Goal: Information Seeking & Learning: Learn about a topic

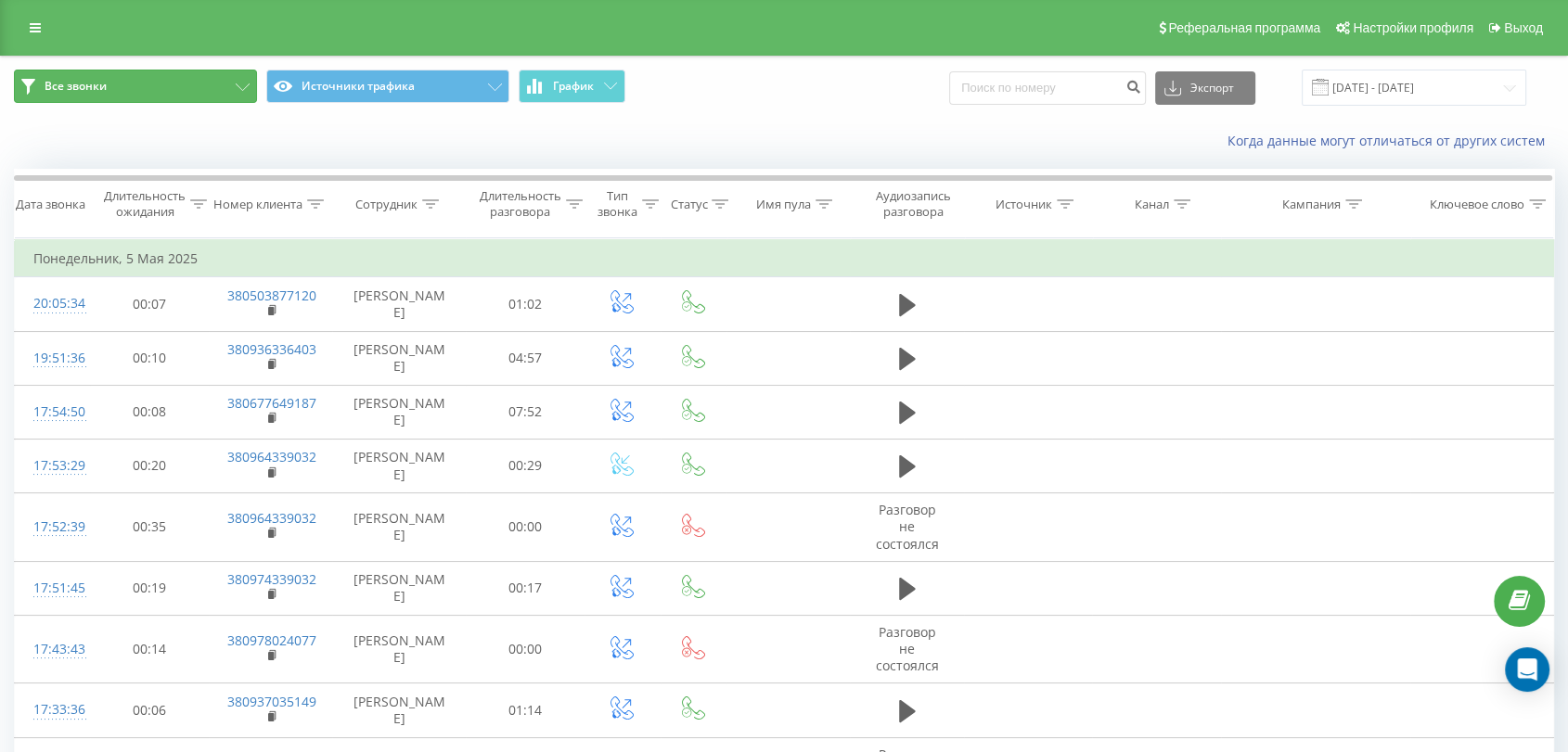
click at [163, 81] on button "Все звонки" at bounding box center [135, 86] width 243 height 33
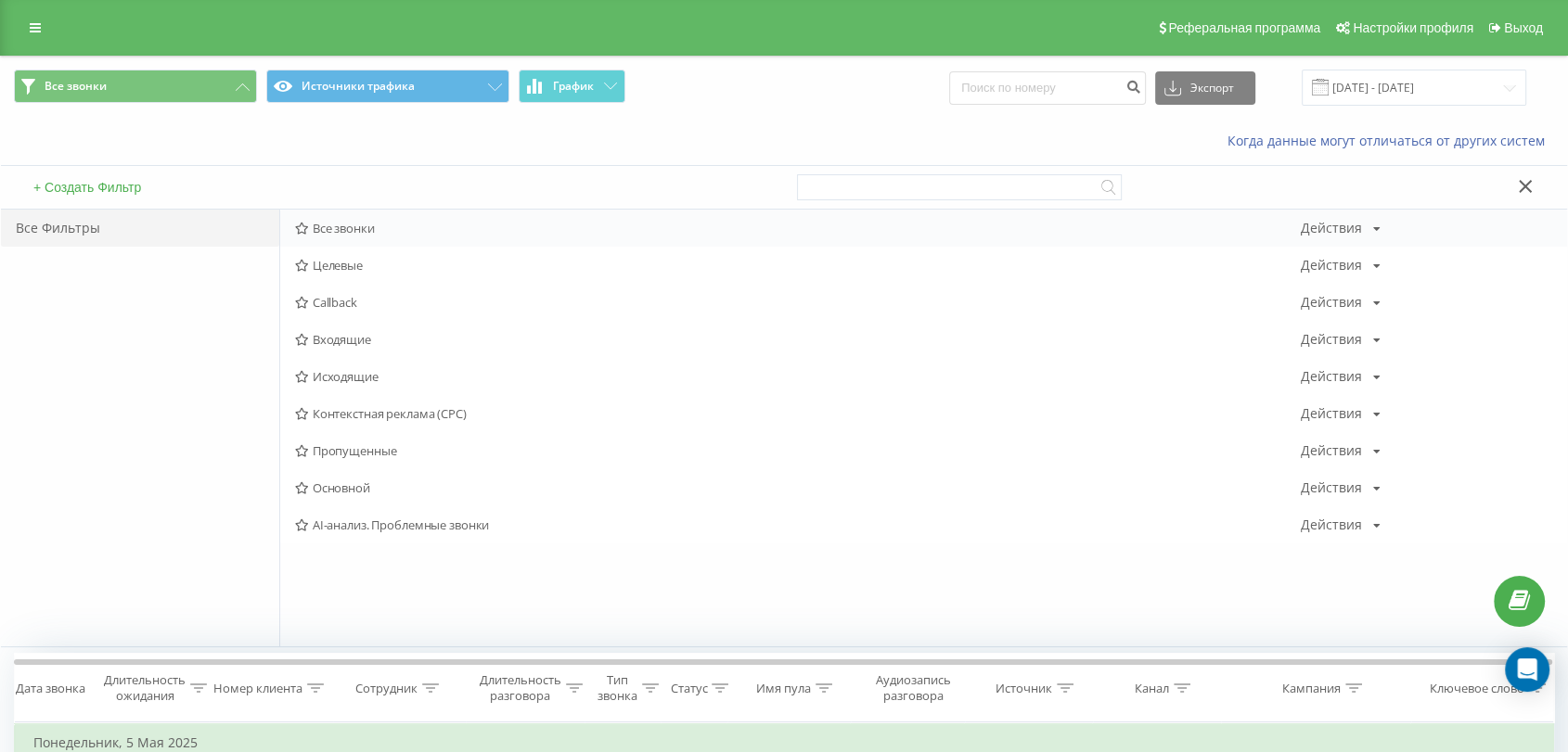
click at [336, 223] on span "Все звонки" at bounding box center [798, 228] width 1006 height 13
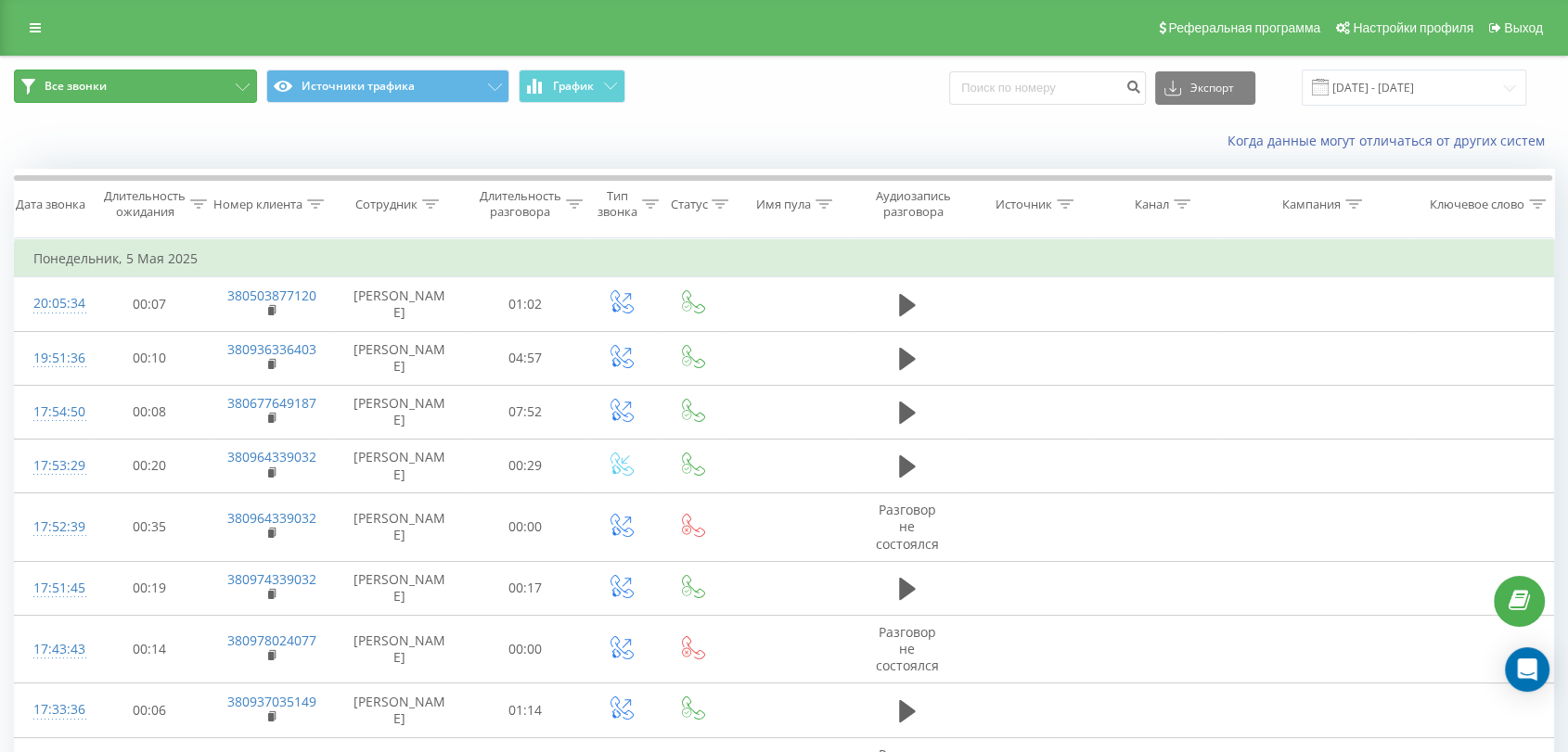
click at [81, 69] on button "Все звонки" at bounding box center [135, 86] width 243 height 33
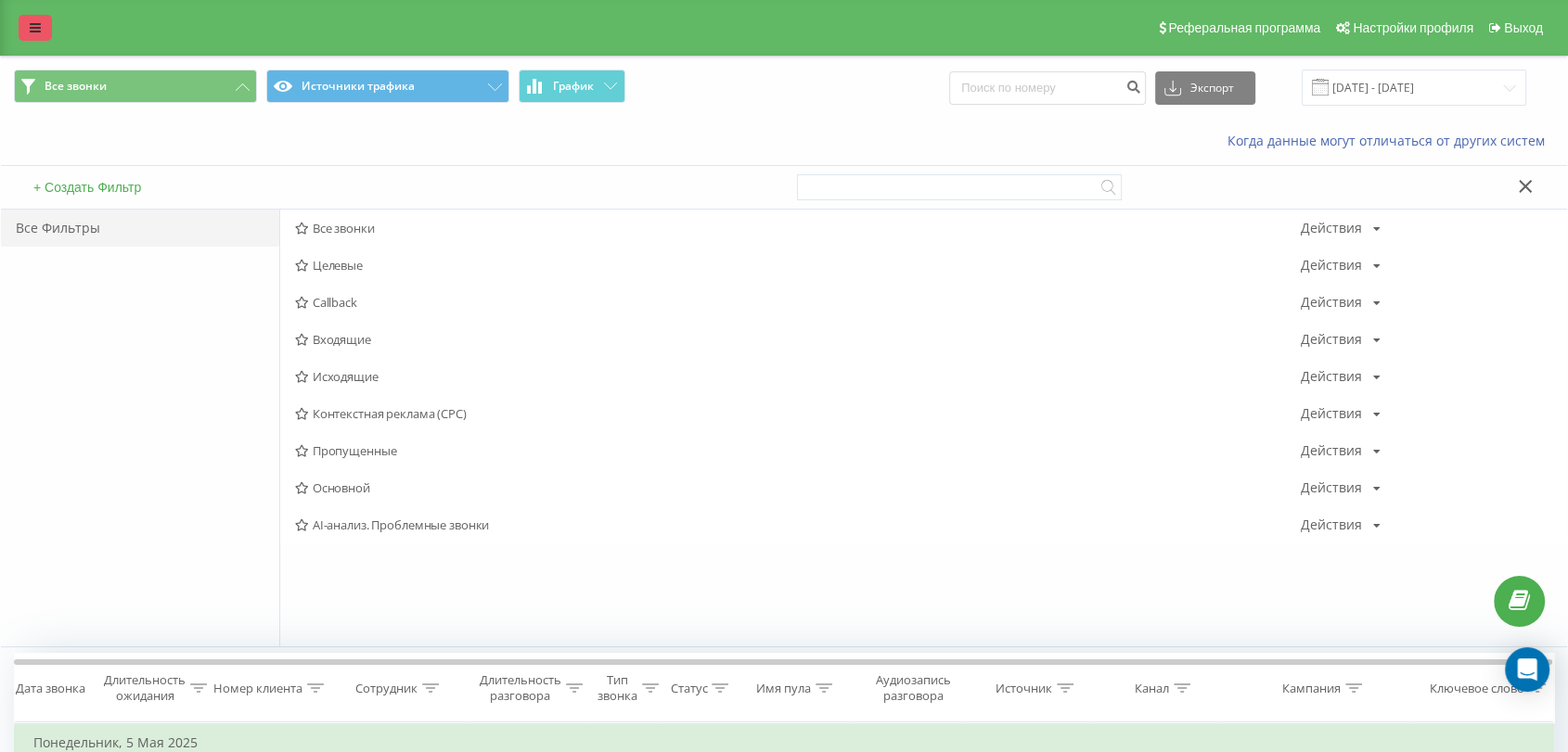
click at [22, 20] on link at bounding box center [35, 27] width 33 height 26
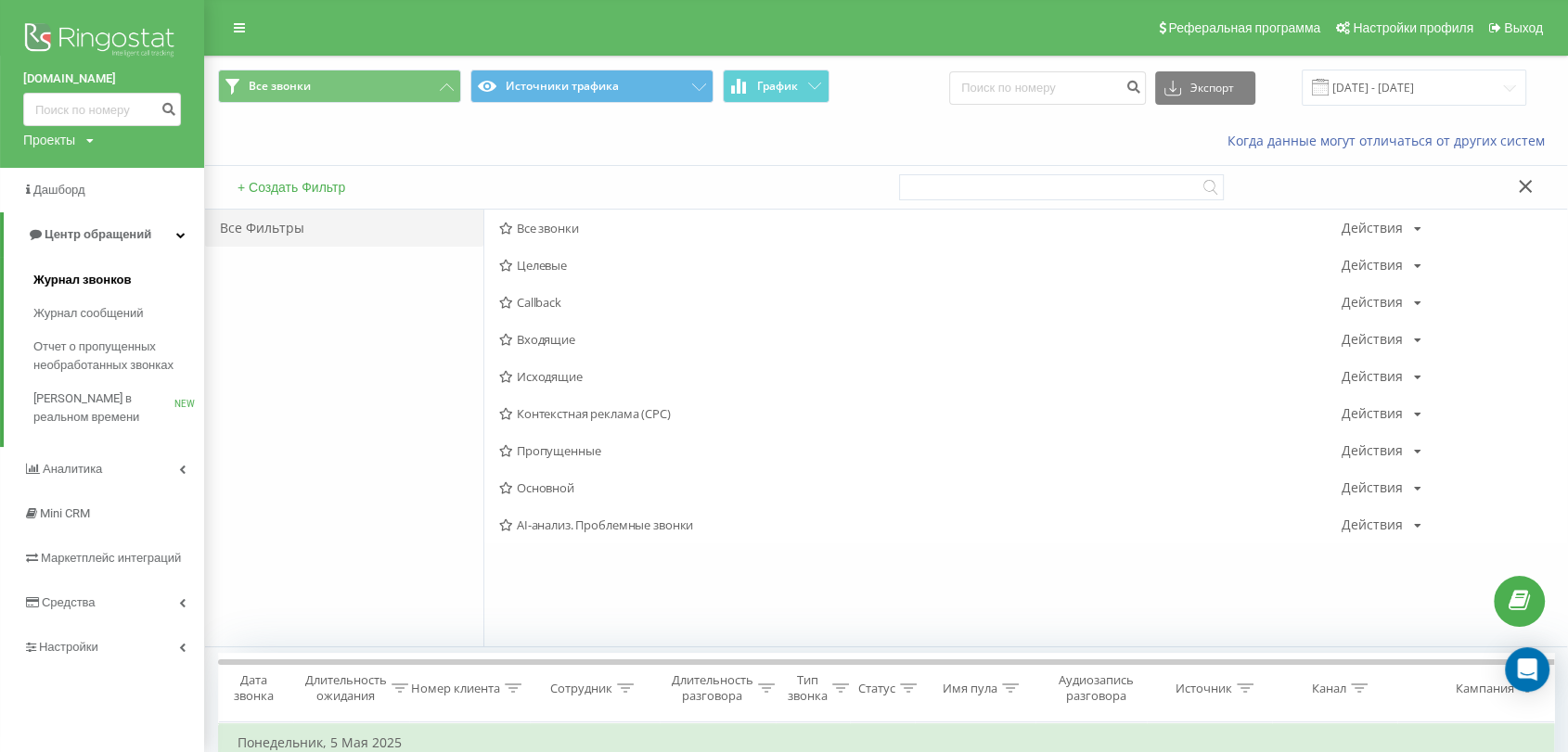
click at [120, 283] on span "Журнал звонков" at bounding box center [82, 280] width 98 height 19
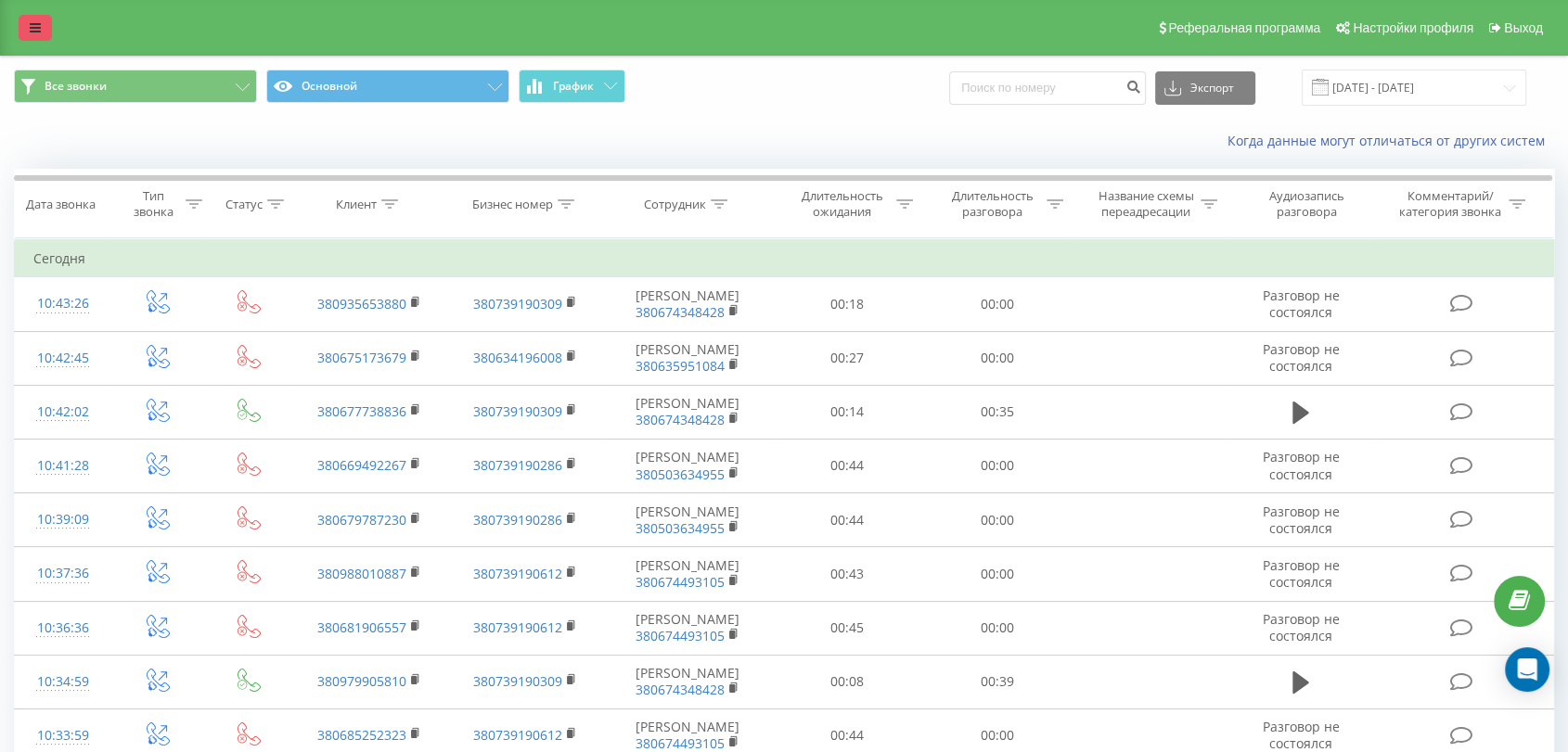
click at [22, 20] on link at bounding box center [35, 27] width 33 height 26
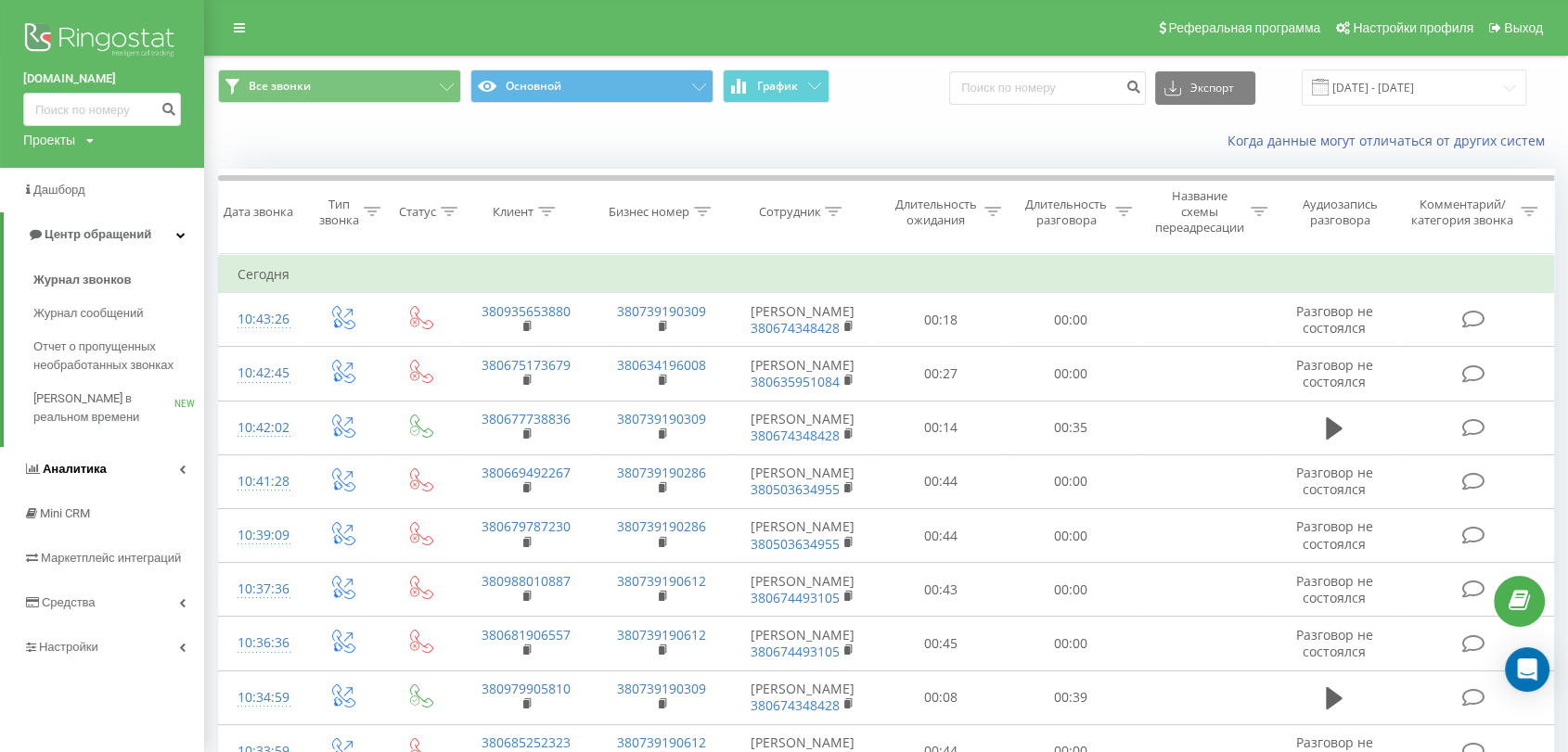
click at [97, 459] on link "Аналитика" at bounding box center [102, 469] width 204 height 45
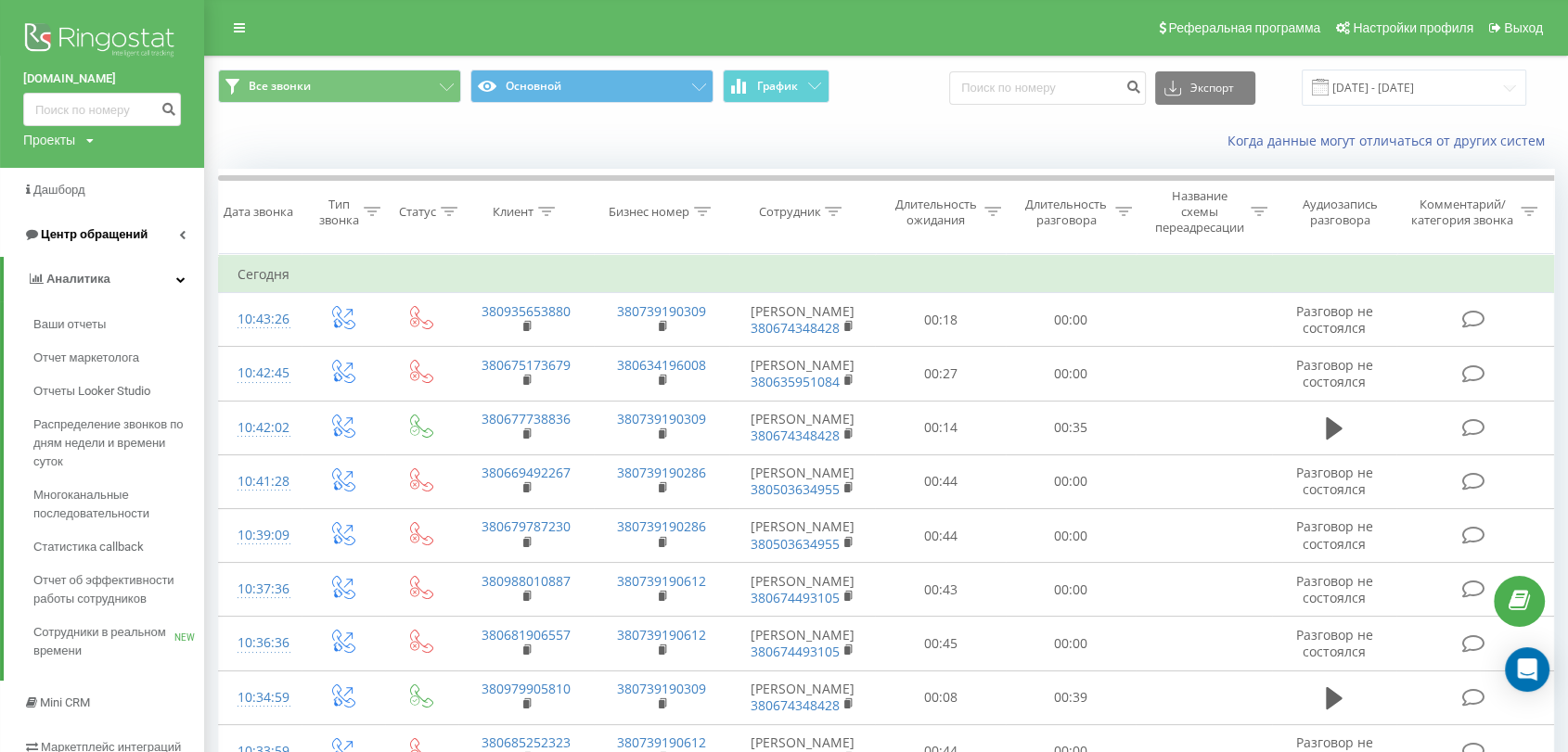
click at [182, 238] on icon at bounding box center [182, 234] width 7 height 9
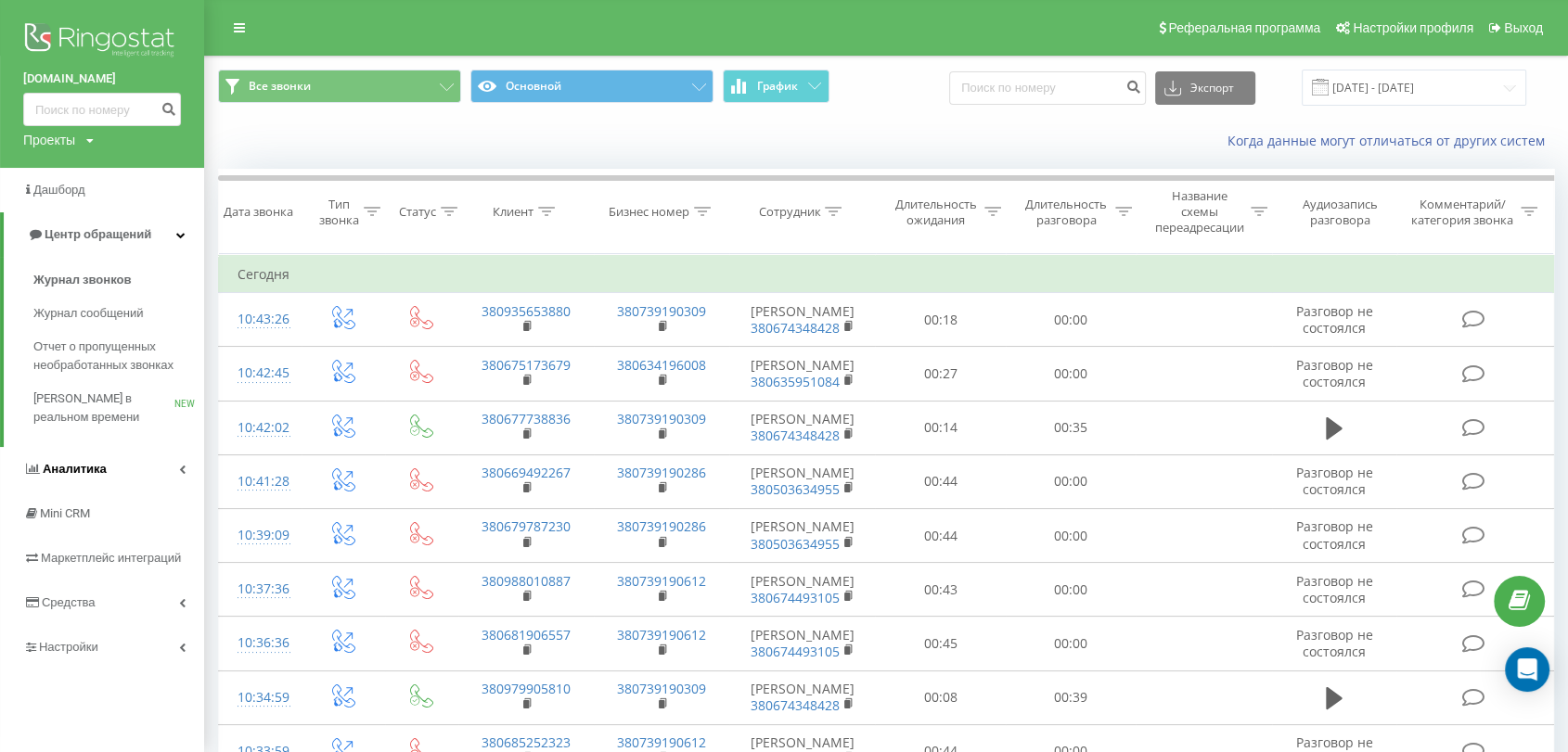
click at [179, 469] on icon at bounding box center [182, 468] width 7 height 9
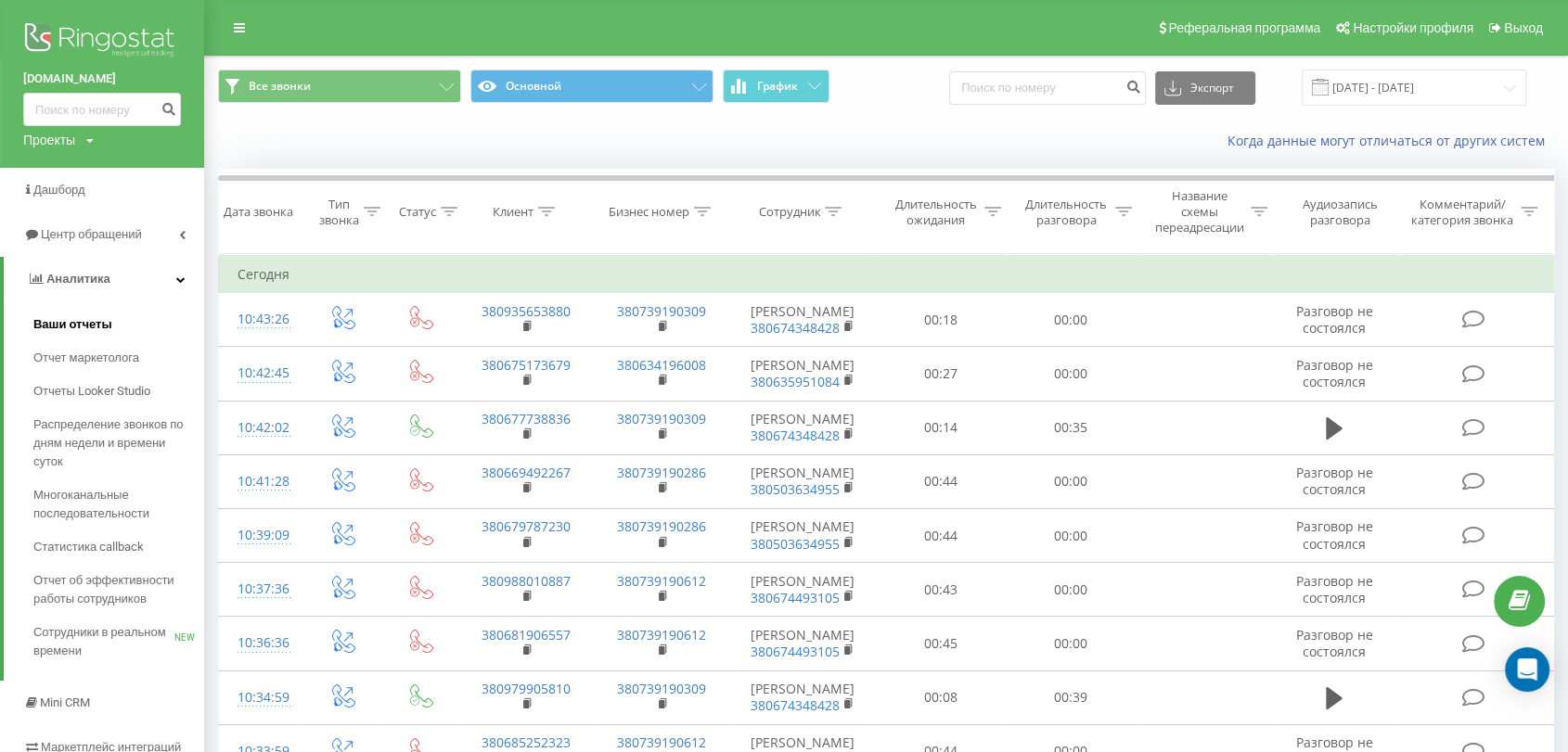
click at [104, 327] on span "Ваши отчеты" at bounding box center [72, 324] width 79 height 19
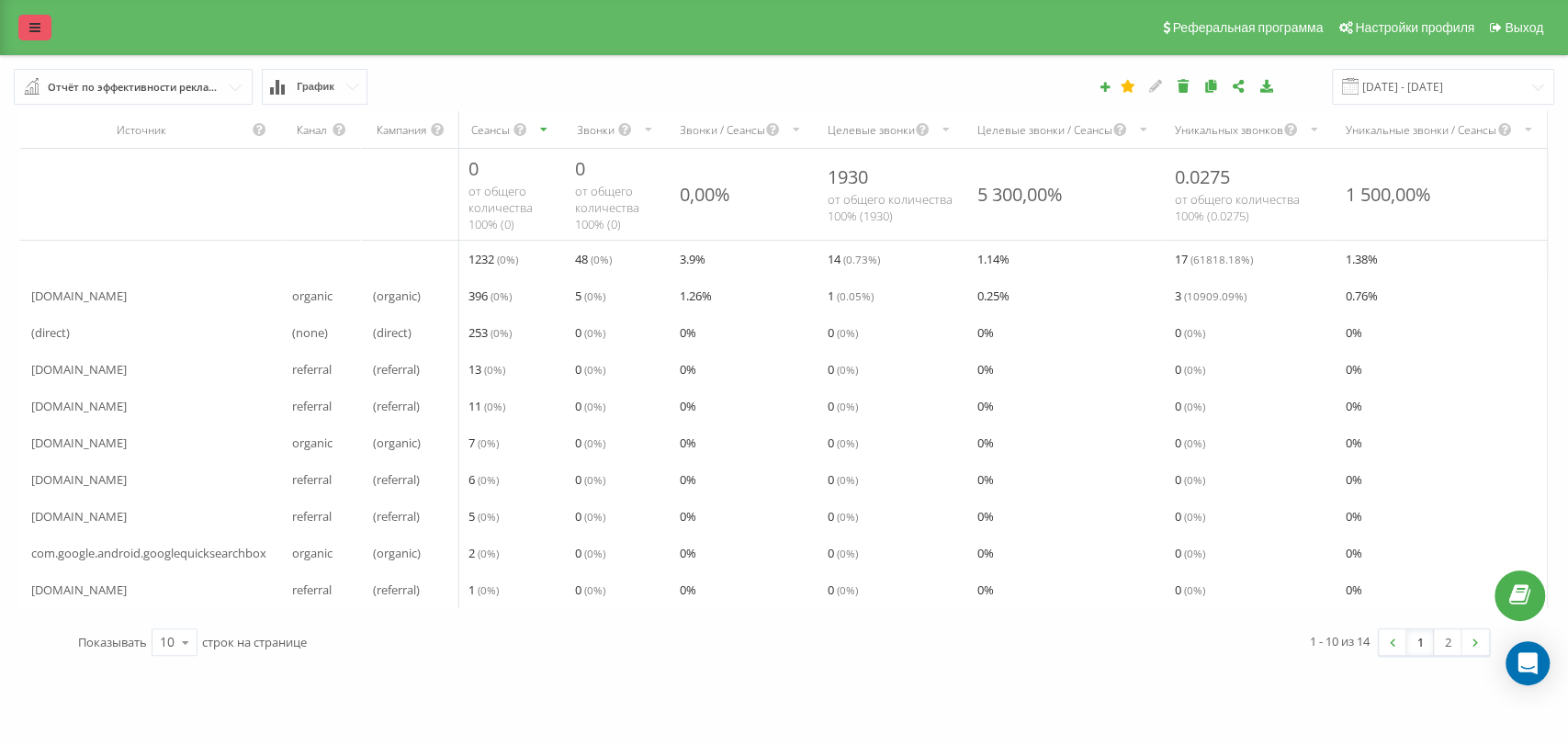
click at [27, 25] on link at bounding box center [35, 27] width 33 height 26
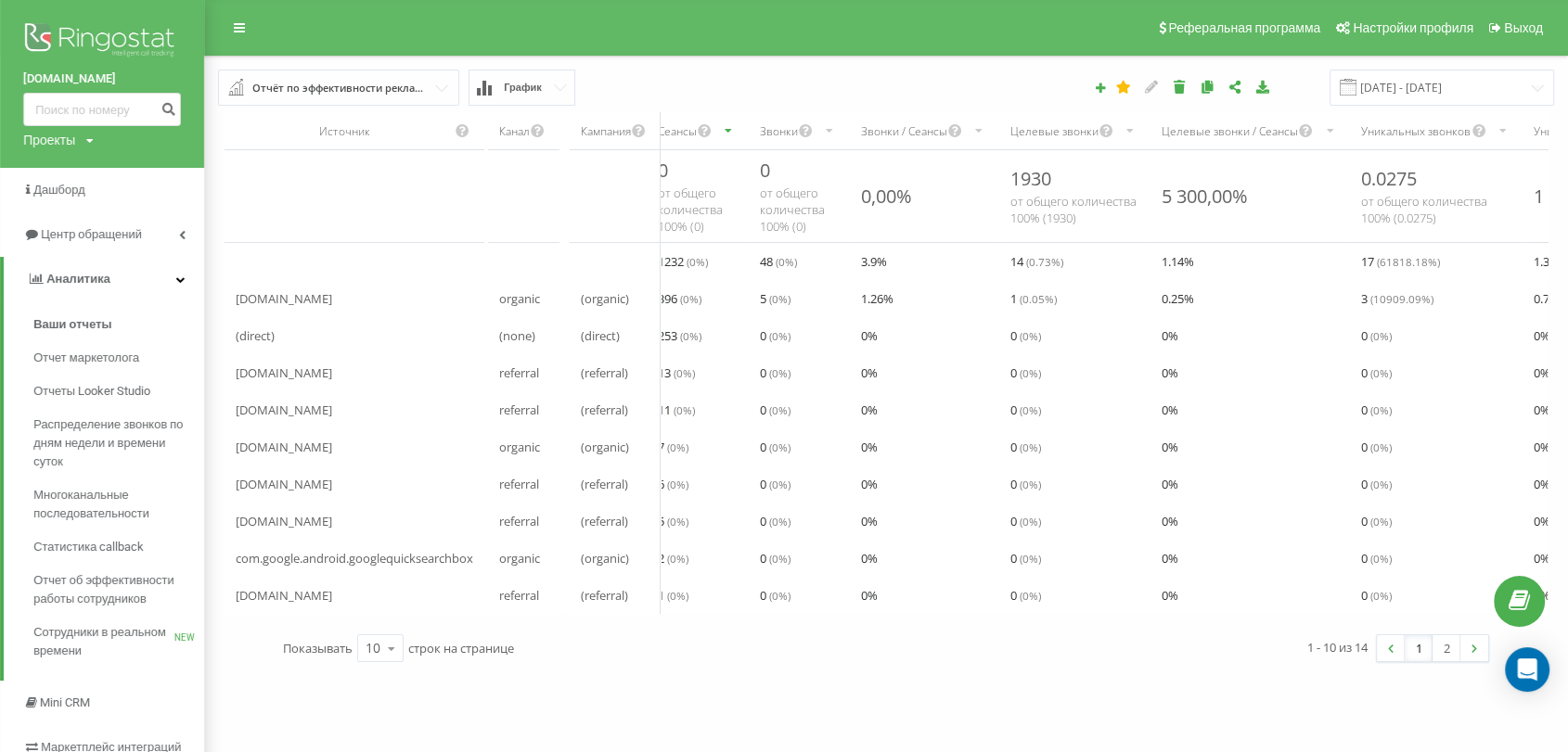
click at [81, 134] on div "Проекты aeras.com.ua" at bounding box center [59, 140] width 70 height 19
click at [81, 137] on div "Проекты aeras.com.ua" at bounding box center [59, 140] width 70 height 19
click at [187, 239] on link "Центр обращений" at bounding box center [102, 235] width 204 height 45
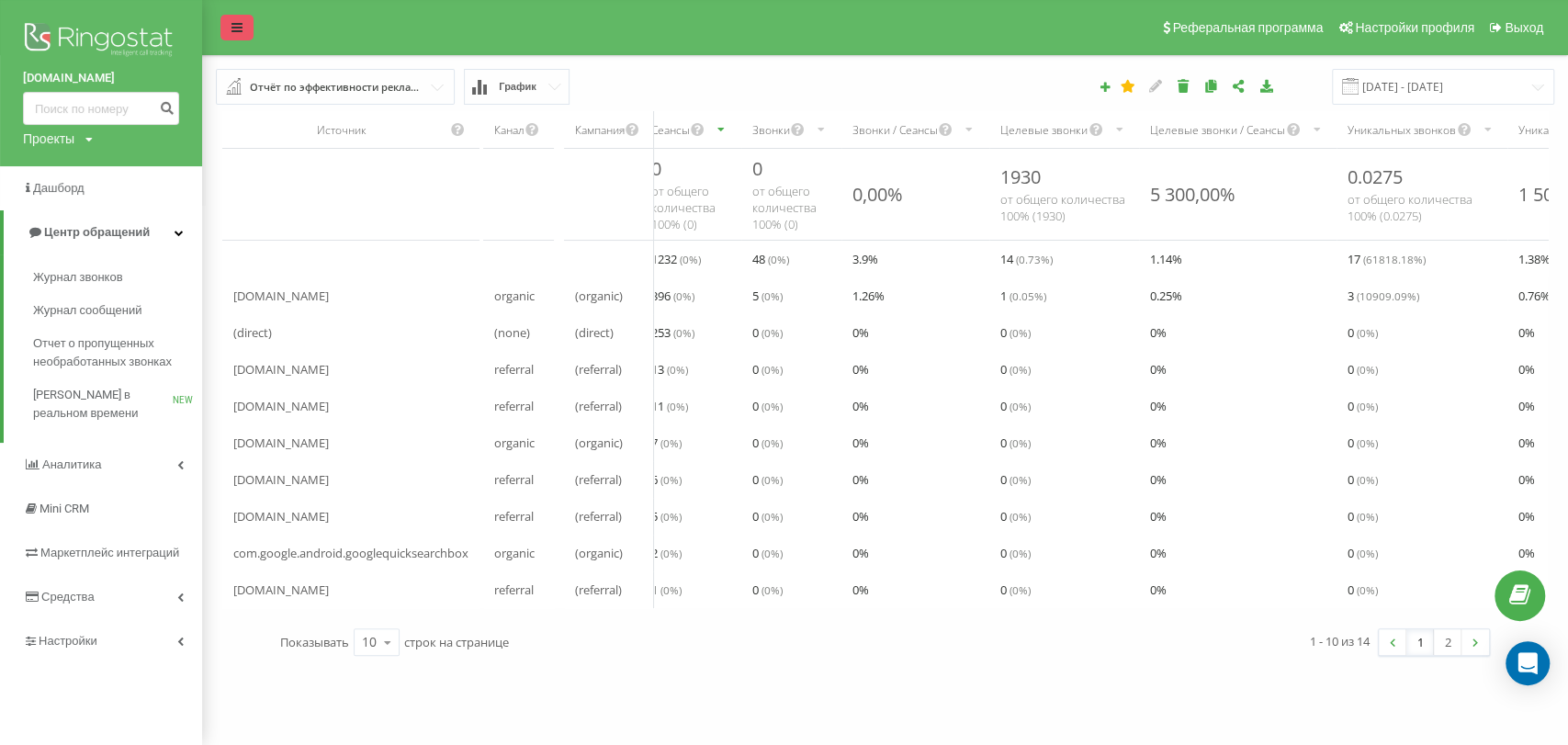
click at [226, 24] on link at bounding box center [237, 27] width 33 height 26
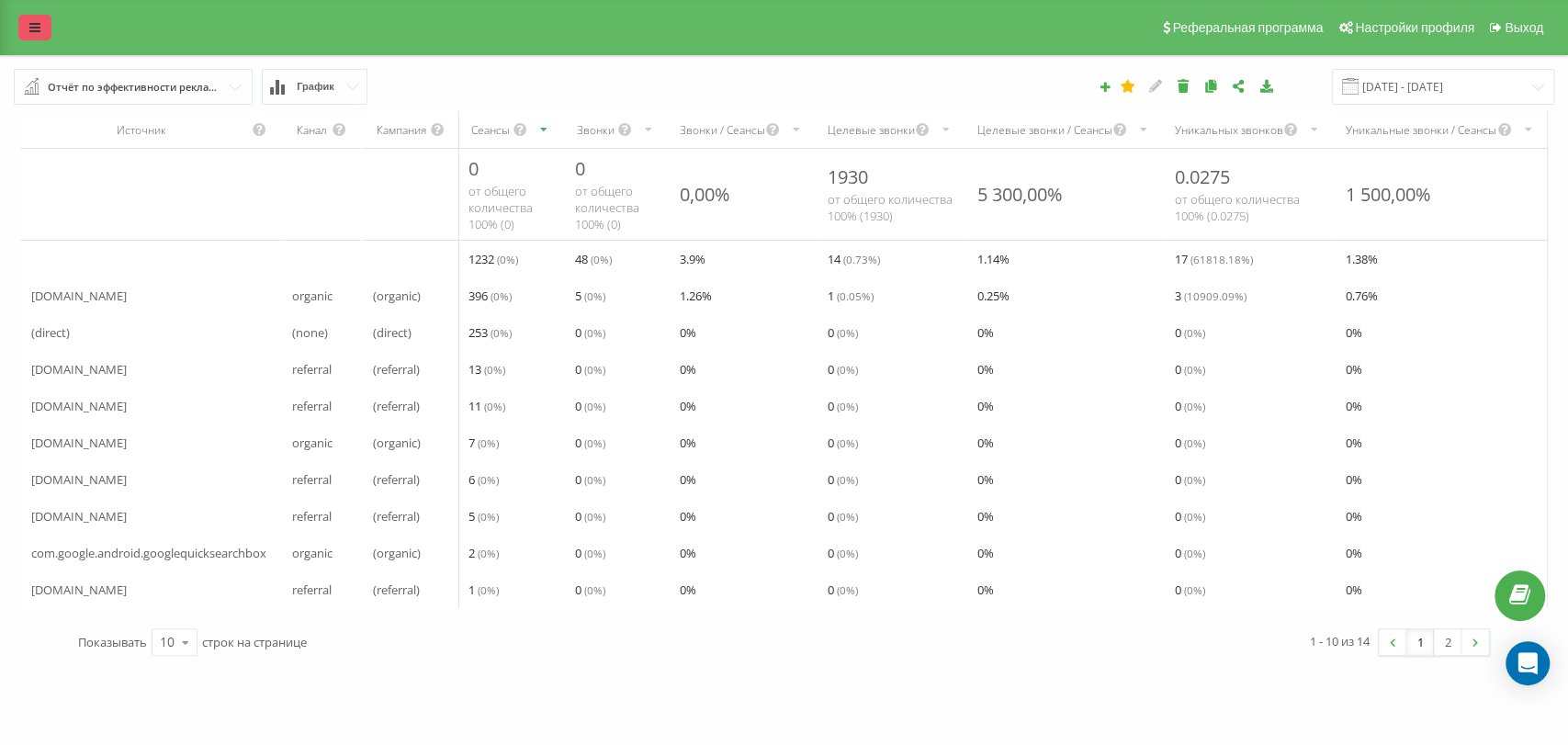
click at [44, 24] on link at bounding box center [35, 27] width 33 height 26
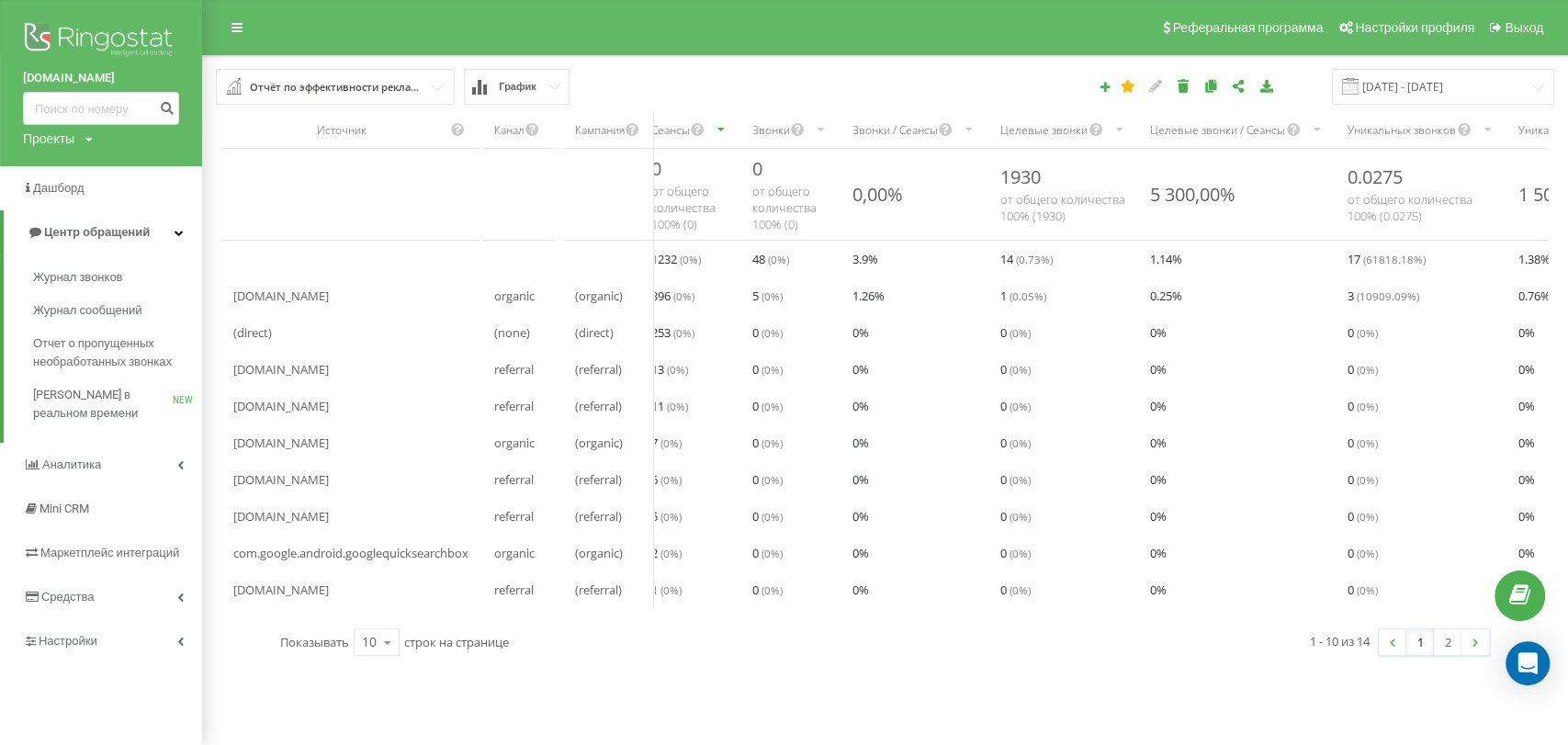
click at [404, 93] on div "Отчёт по эффективности рекламных кампаний" at bounding box center [336, 87] width 172 height 20
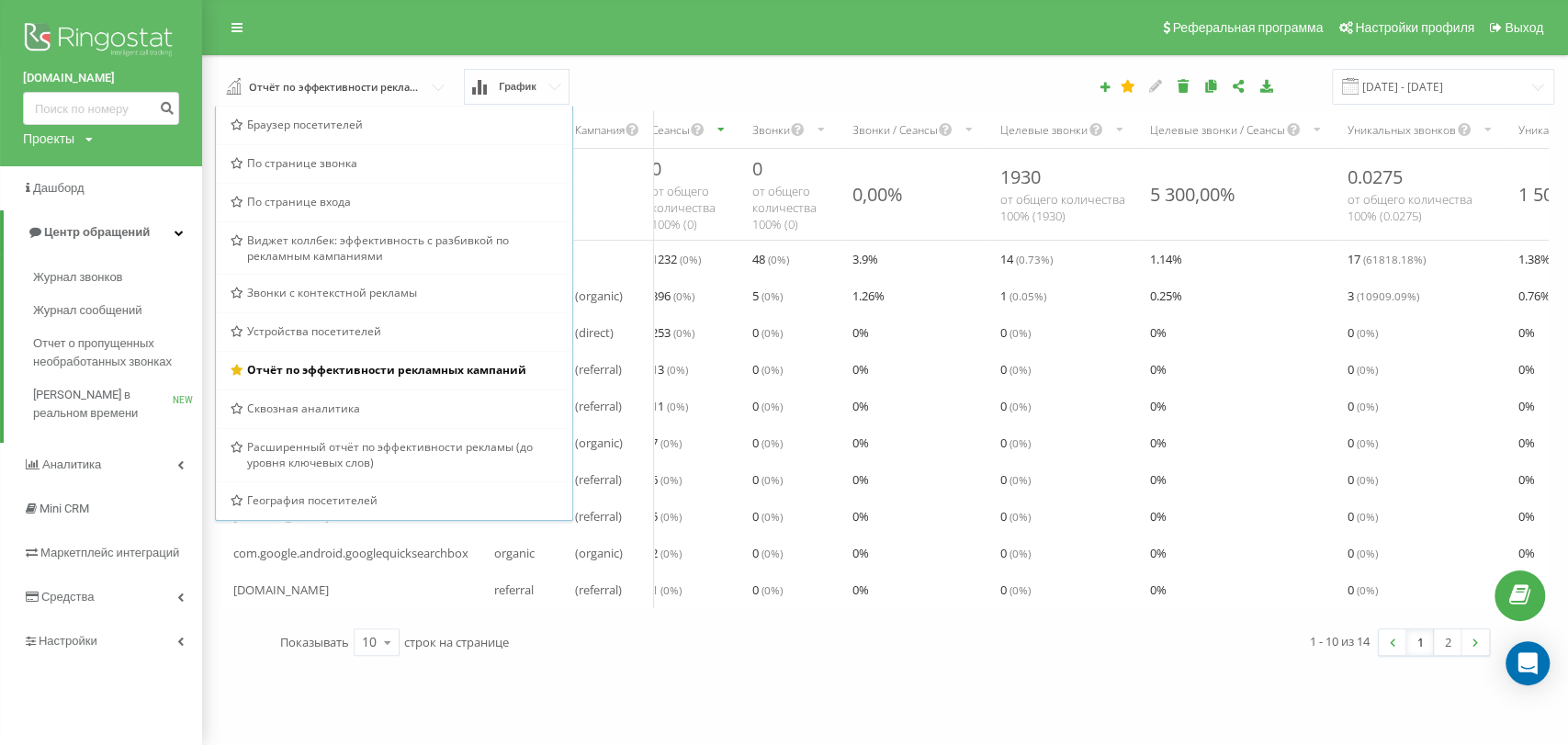
click at [451, 31] on div "Реферальная программа Настройки профиля Выход" at bounding box center [784, 27] width 1568 height 55
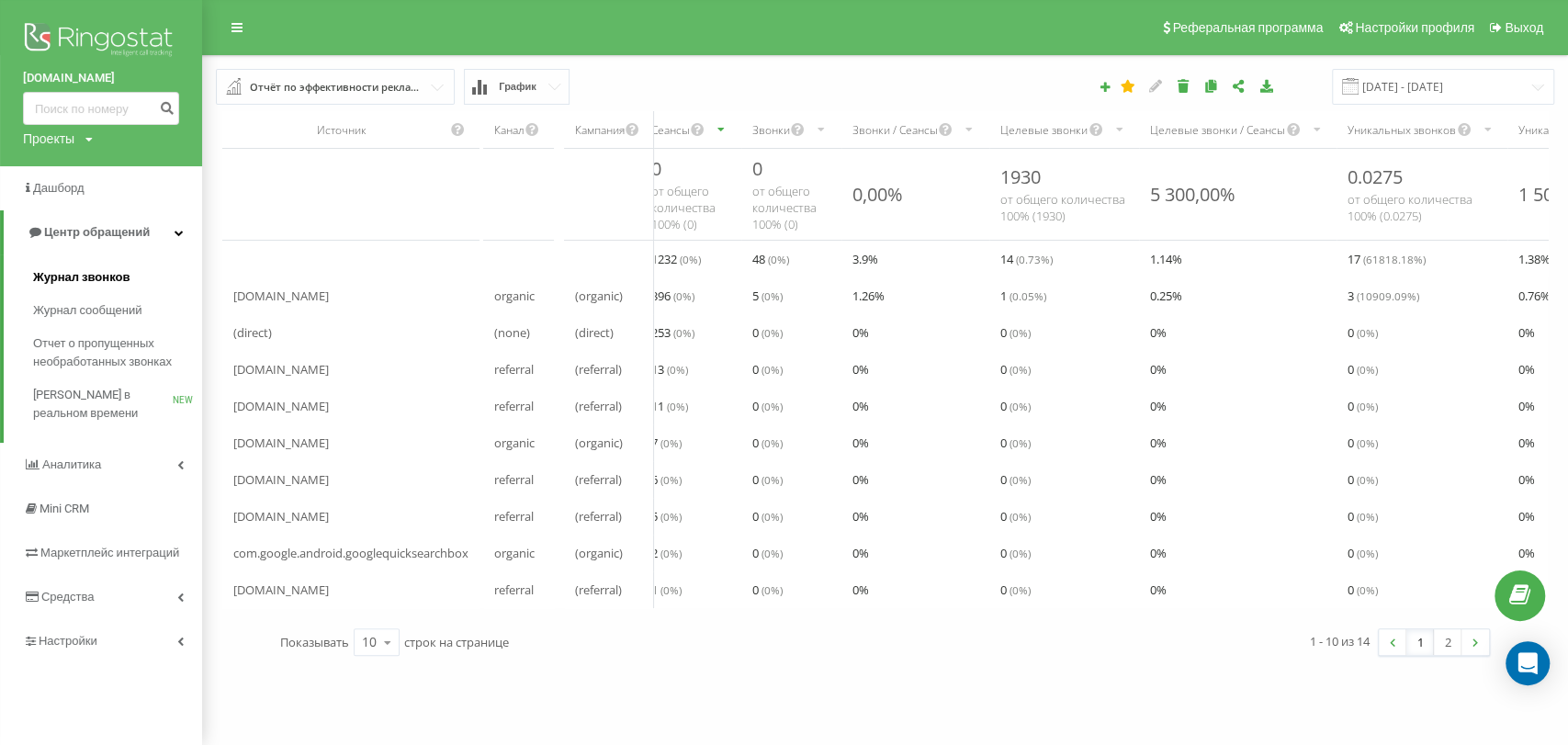
click at [101, 279] on span "Журнал звонков" at bounding box center [81, 277] width 97 height 18
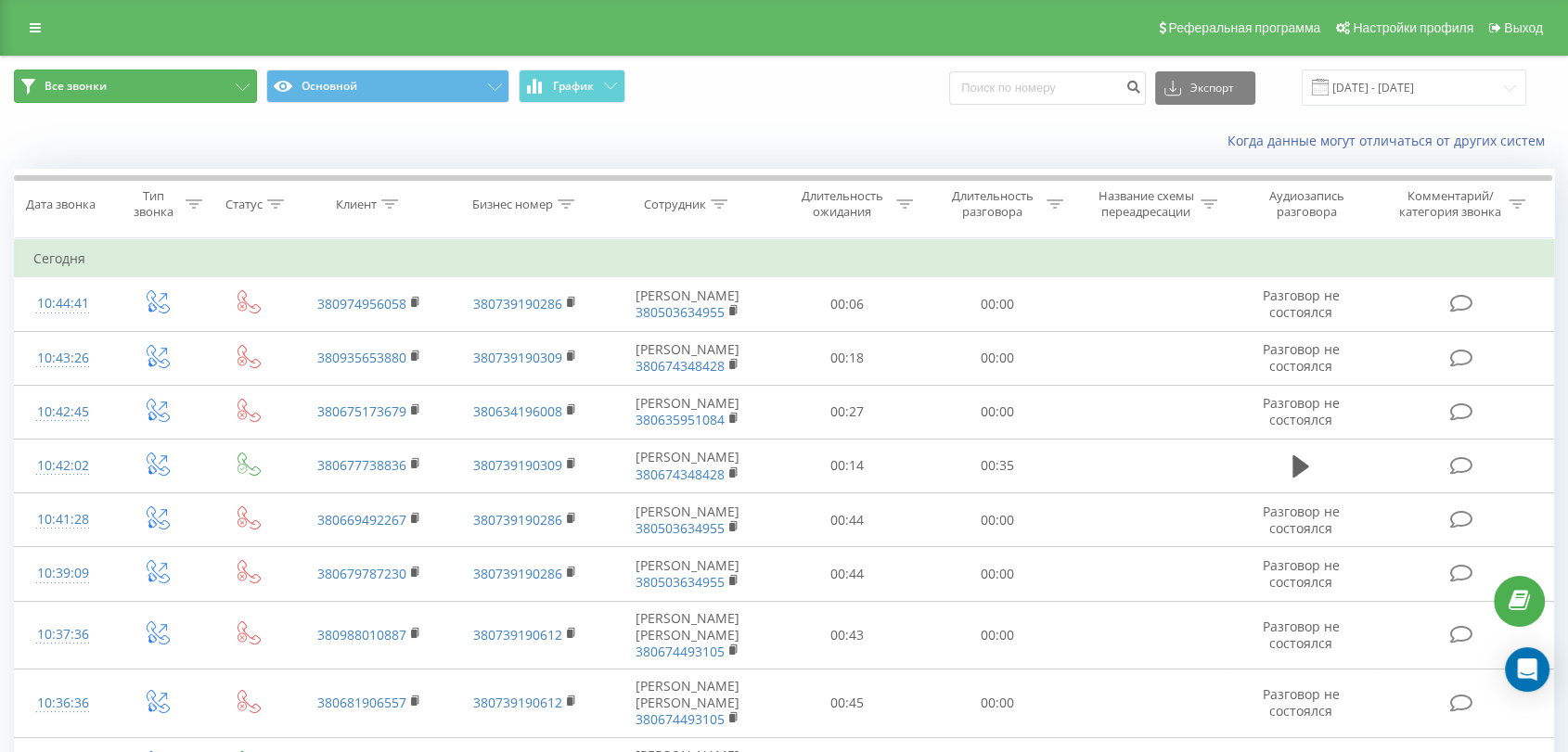
click at [238, 81] on button "Все звонки" at bounding box center [135, 86] width 243 height 33
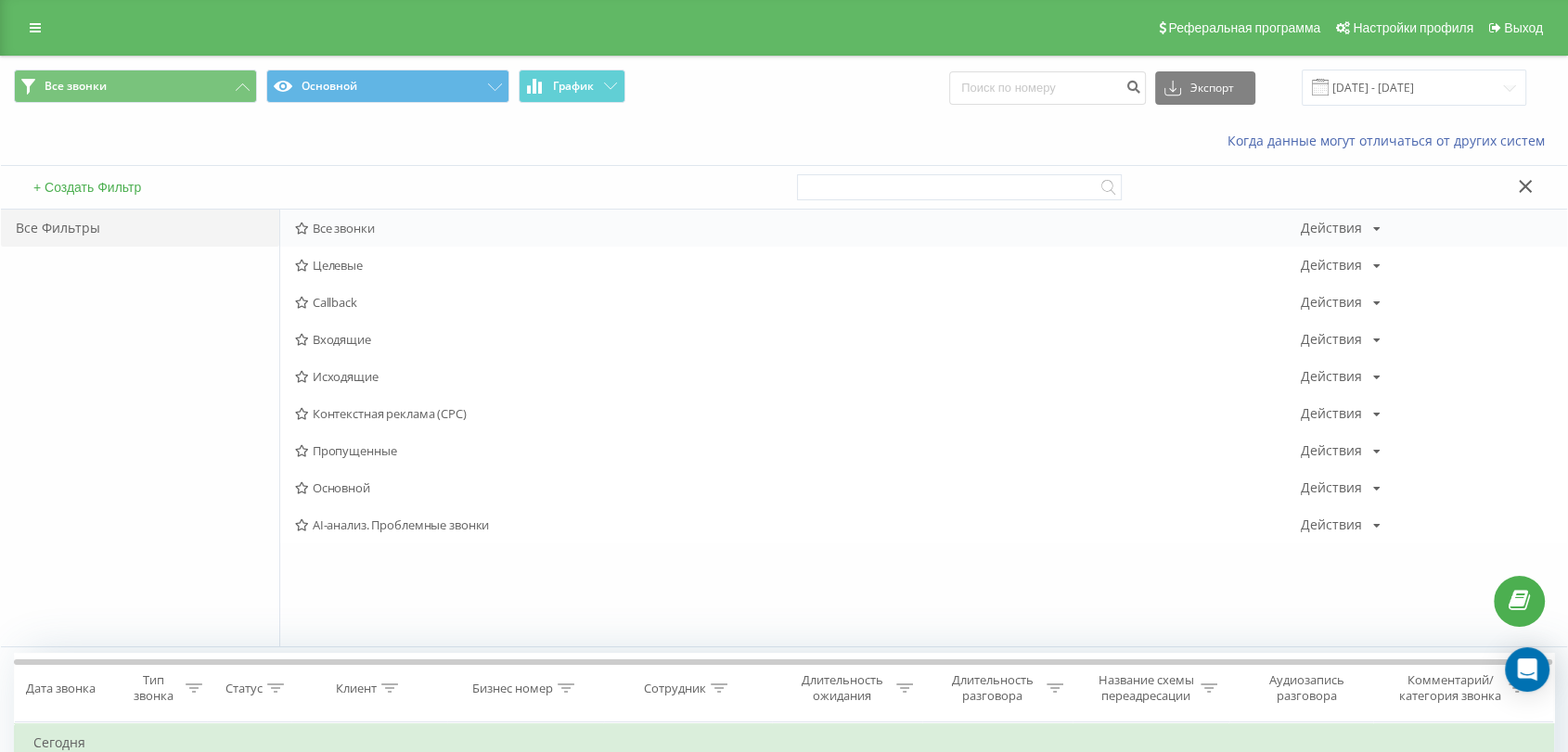
click at [362, 229] on span "Все звонки" at bounding box center [798, 228] width 1006 height 13
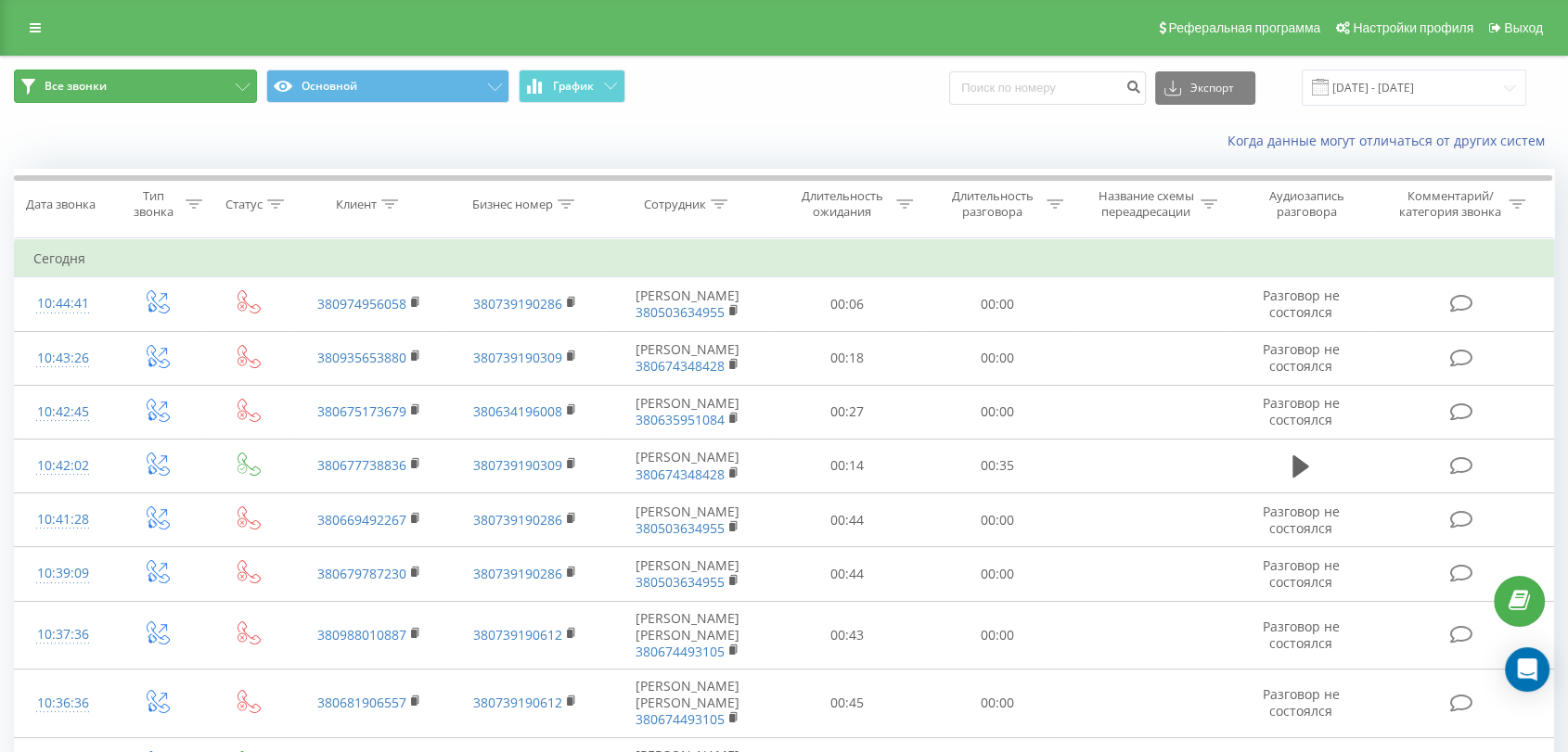
click at [199, 85] on button "Все звонки" at bounding box center [135, 86] width 243 height 33
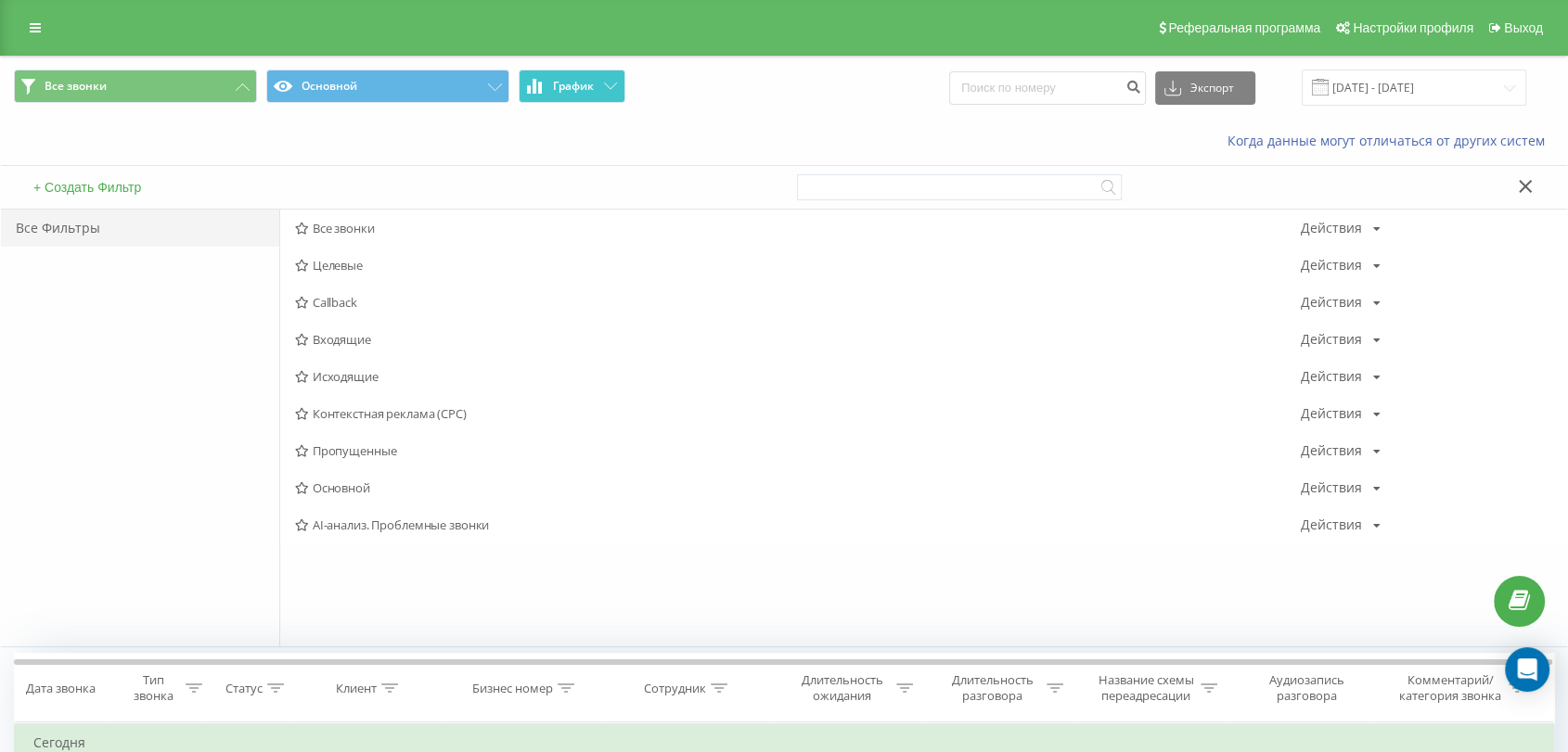
click at [581, 85] on span "График" at bounding box center [573, 86] width 41 height 13
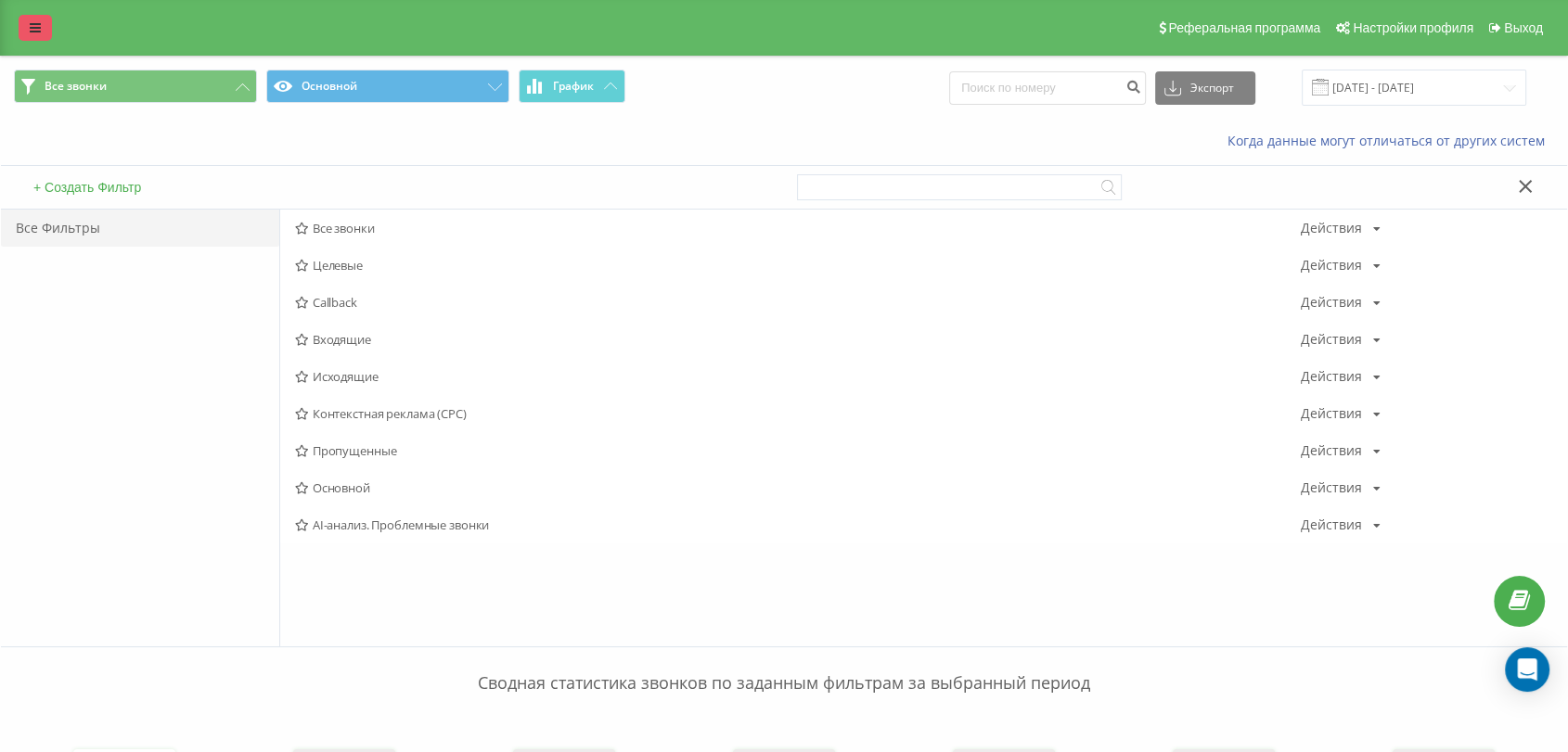
click at [26, 25] on link at bounding box center [35, 27] width 33 height 26
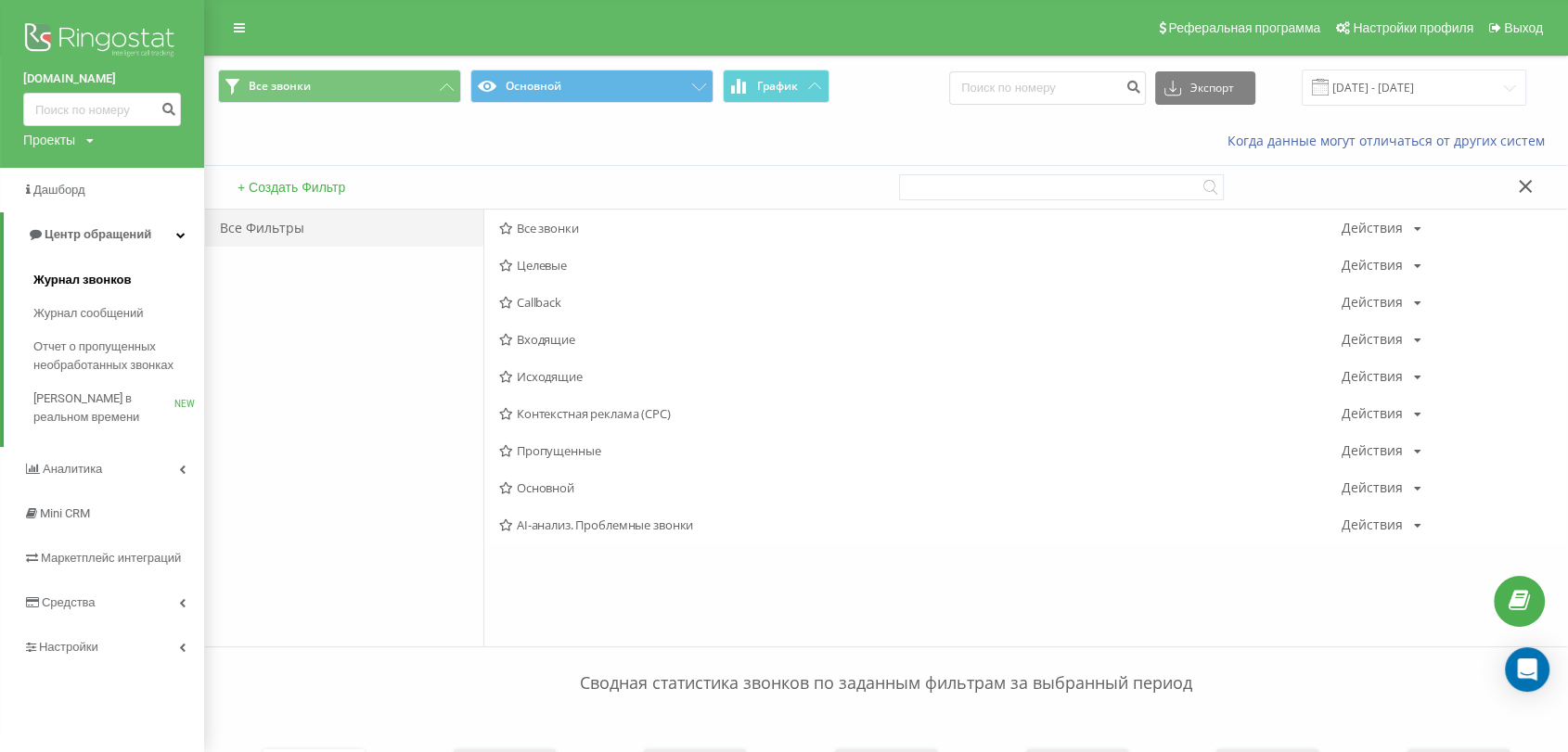
click at [110, 278] on span "Журнал звонков" at bounding box center [82, 280] width 98 height 19
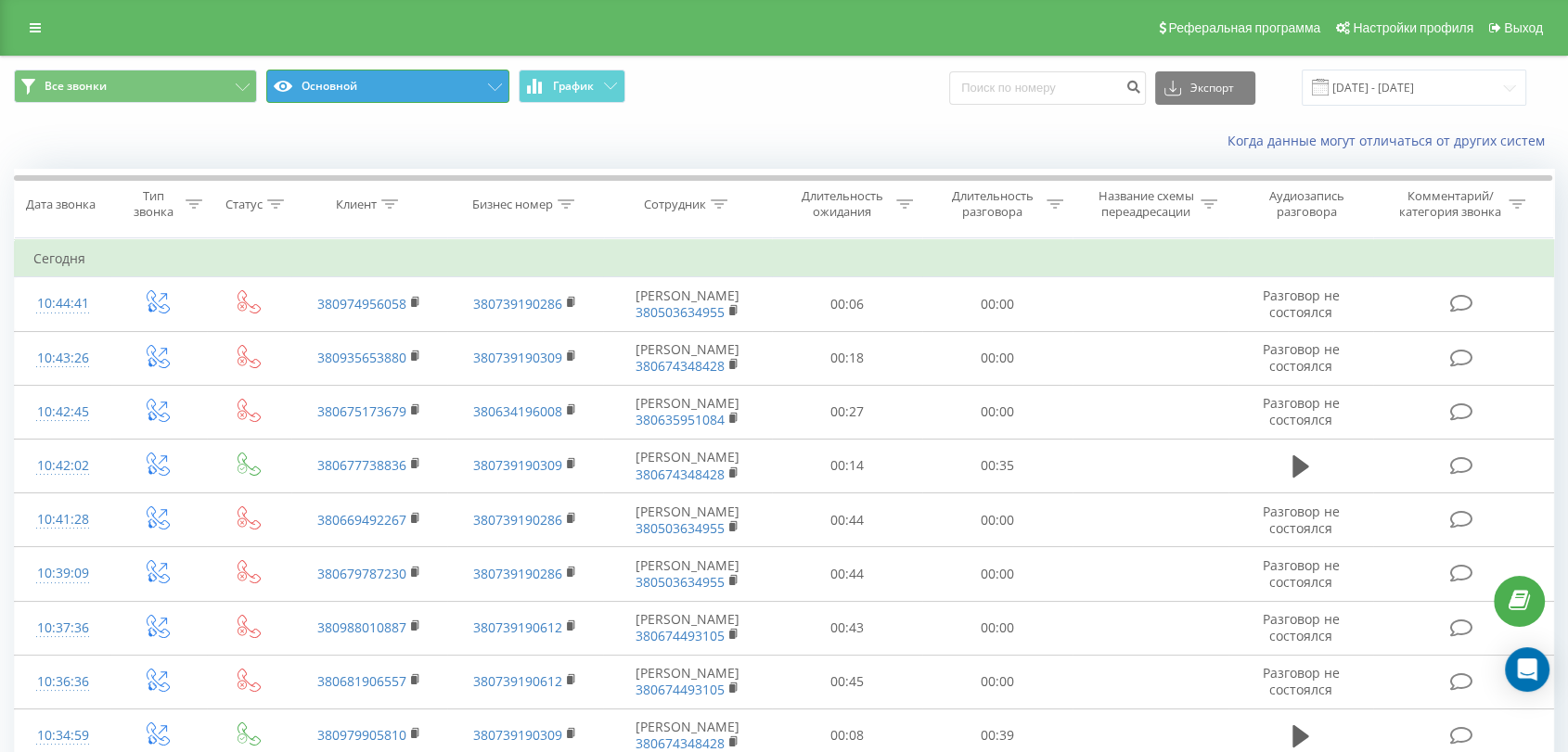
click at [482, 83] on button "Основной" at bounding box center [387, 86] width 243 height 33
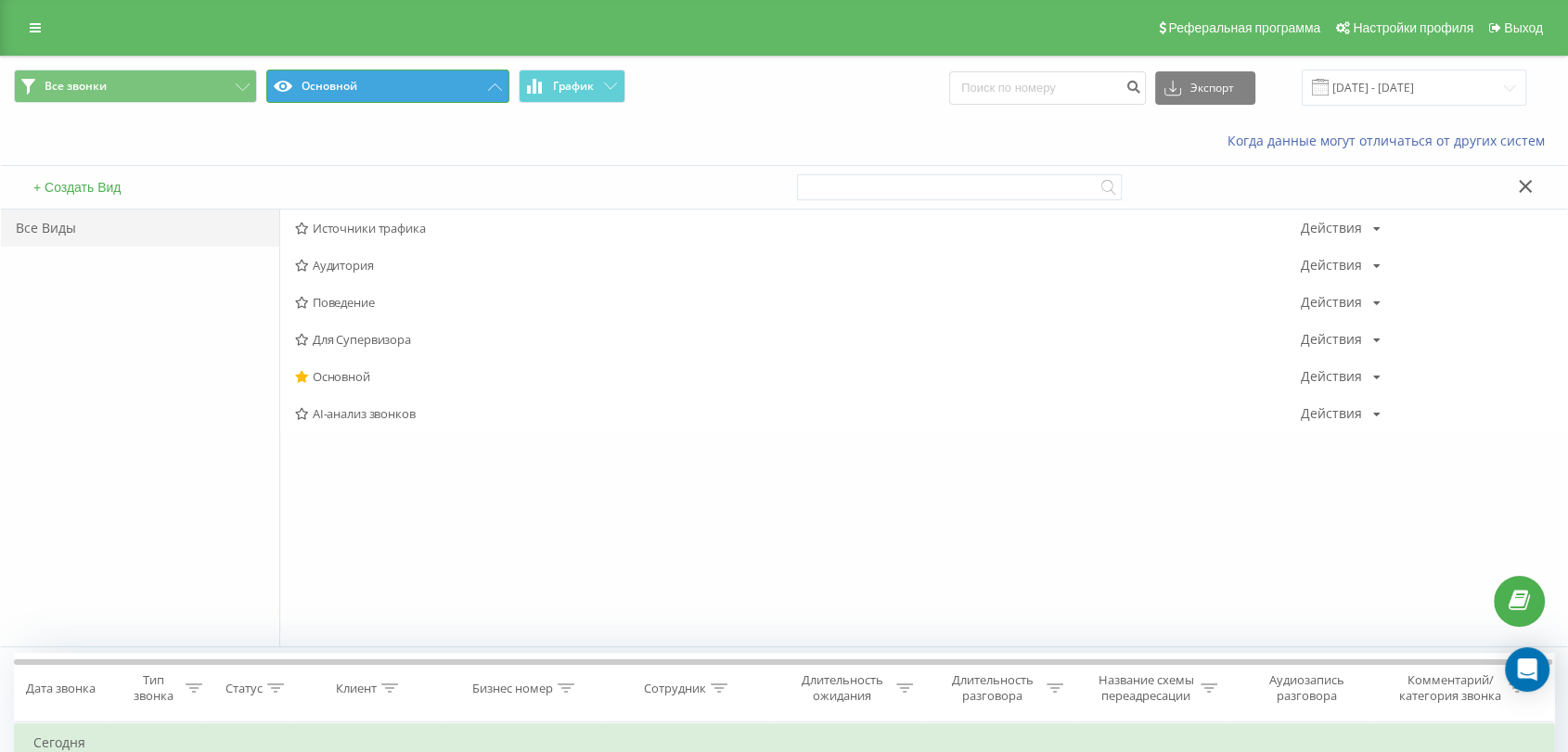
click at [470, 85] on button "Основной" at bounding box center [387, 86] width 243 height 33
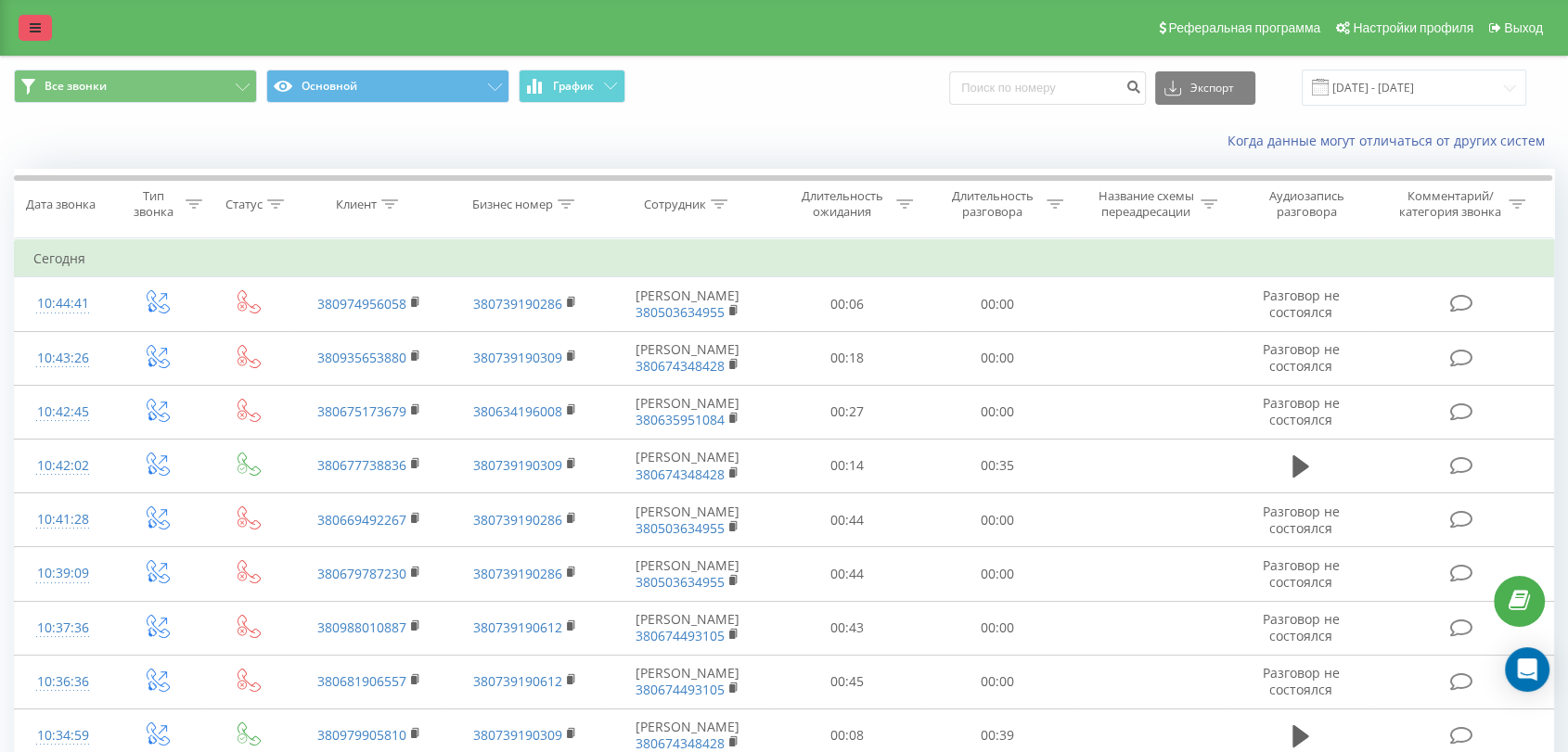
click at [34, 20] on link at bounding box center [35, 27] width 33 height 26
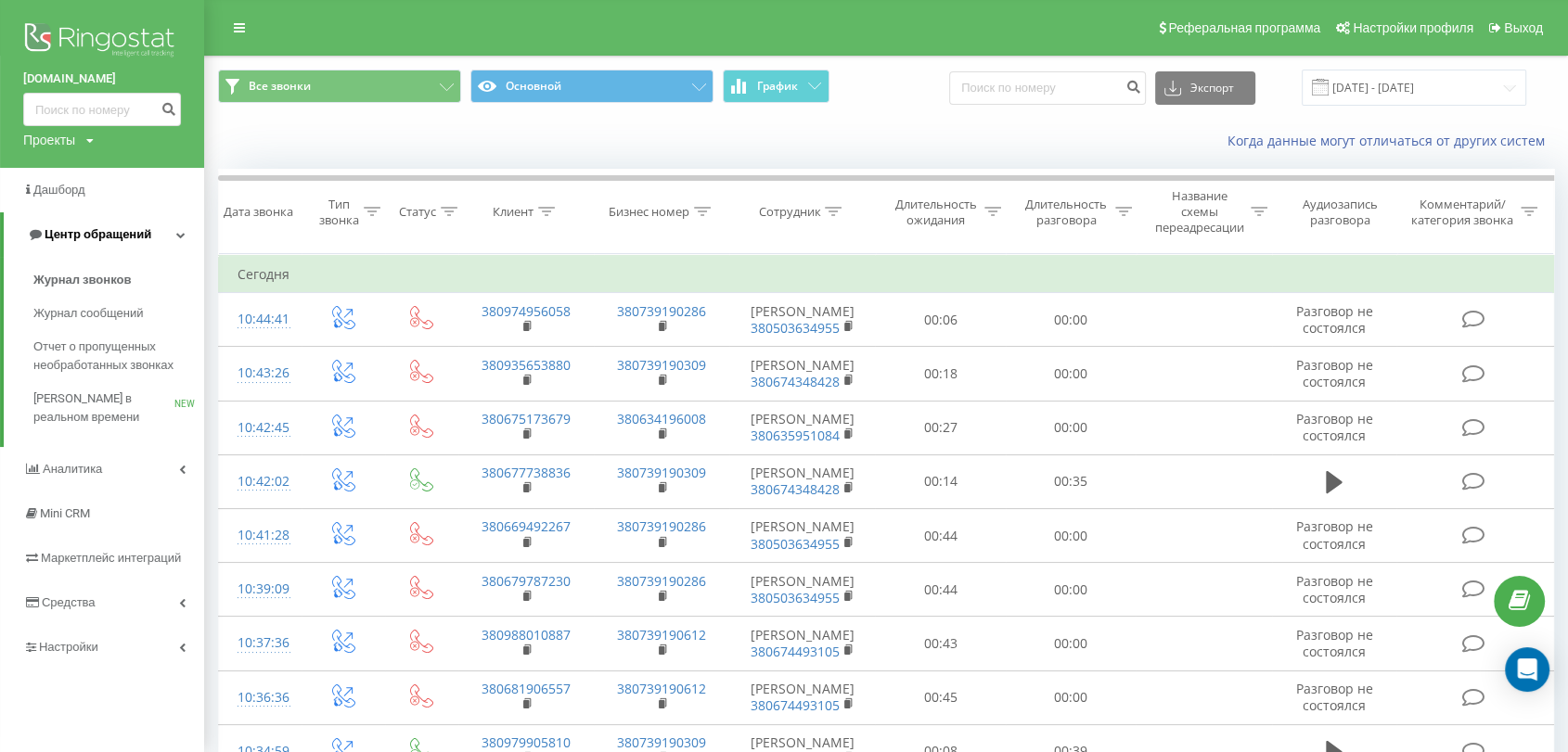
click at [100, 236] on span "Центр обращений" at bounding box center [98, 234] width 107 height 14
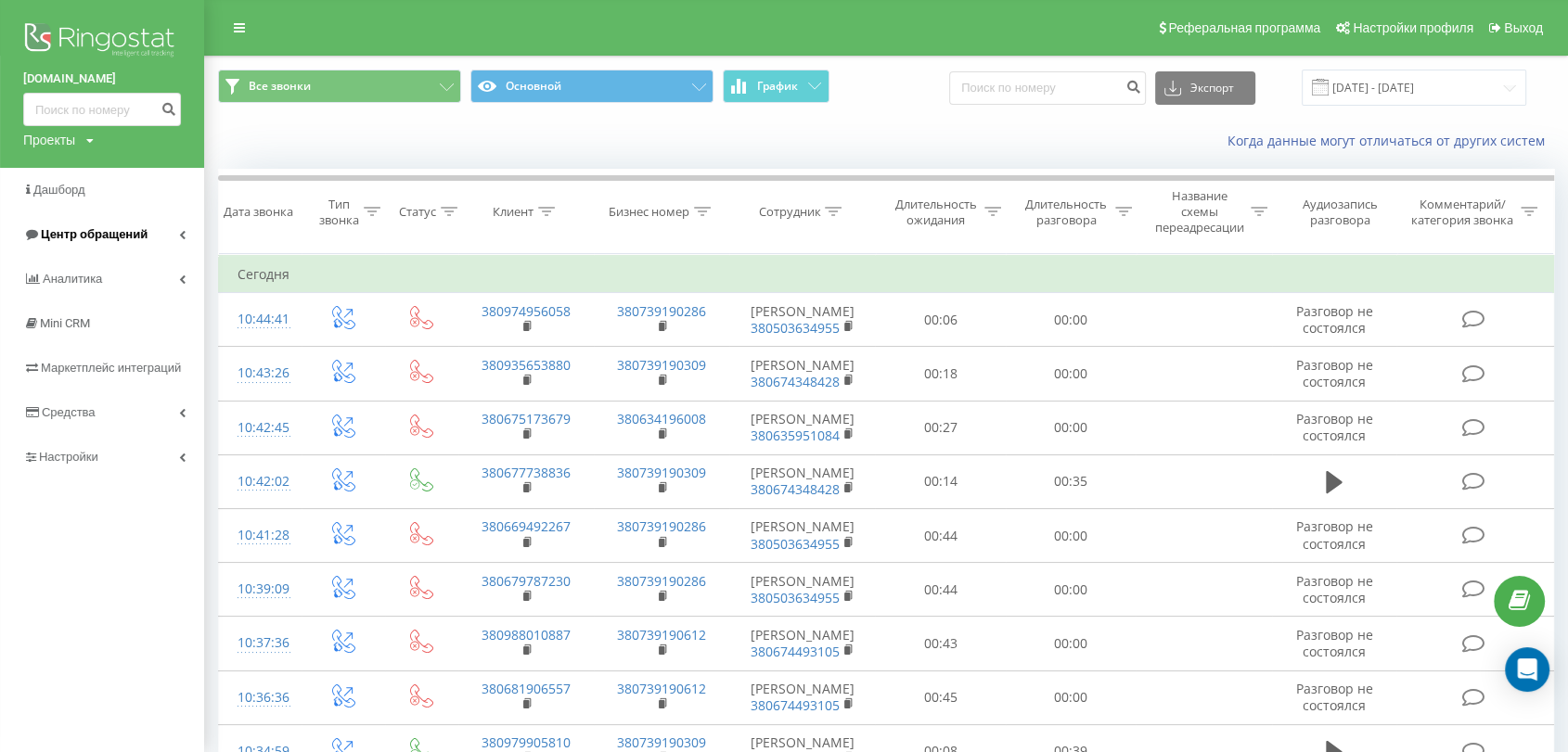
click at [101, 236] on span "Центр обращений" at bounding box center [94, 234] width 107 height 14
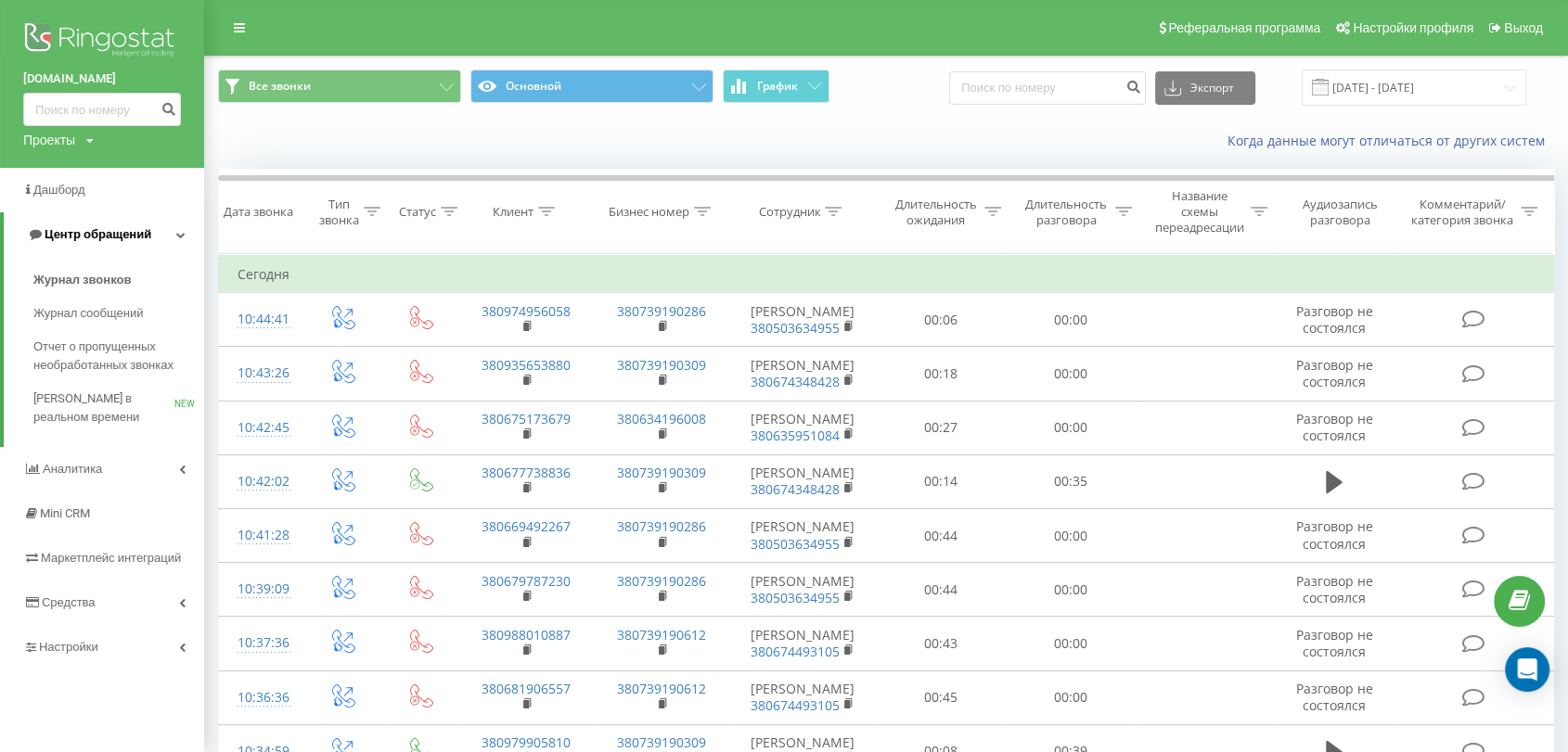
click at [101, 236] on span "Центр обращений" at bounding box center [98, 234] width 107 height 14
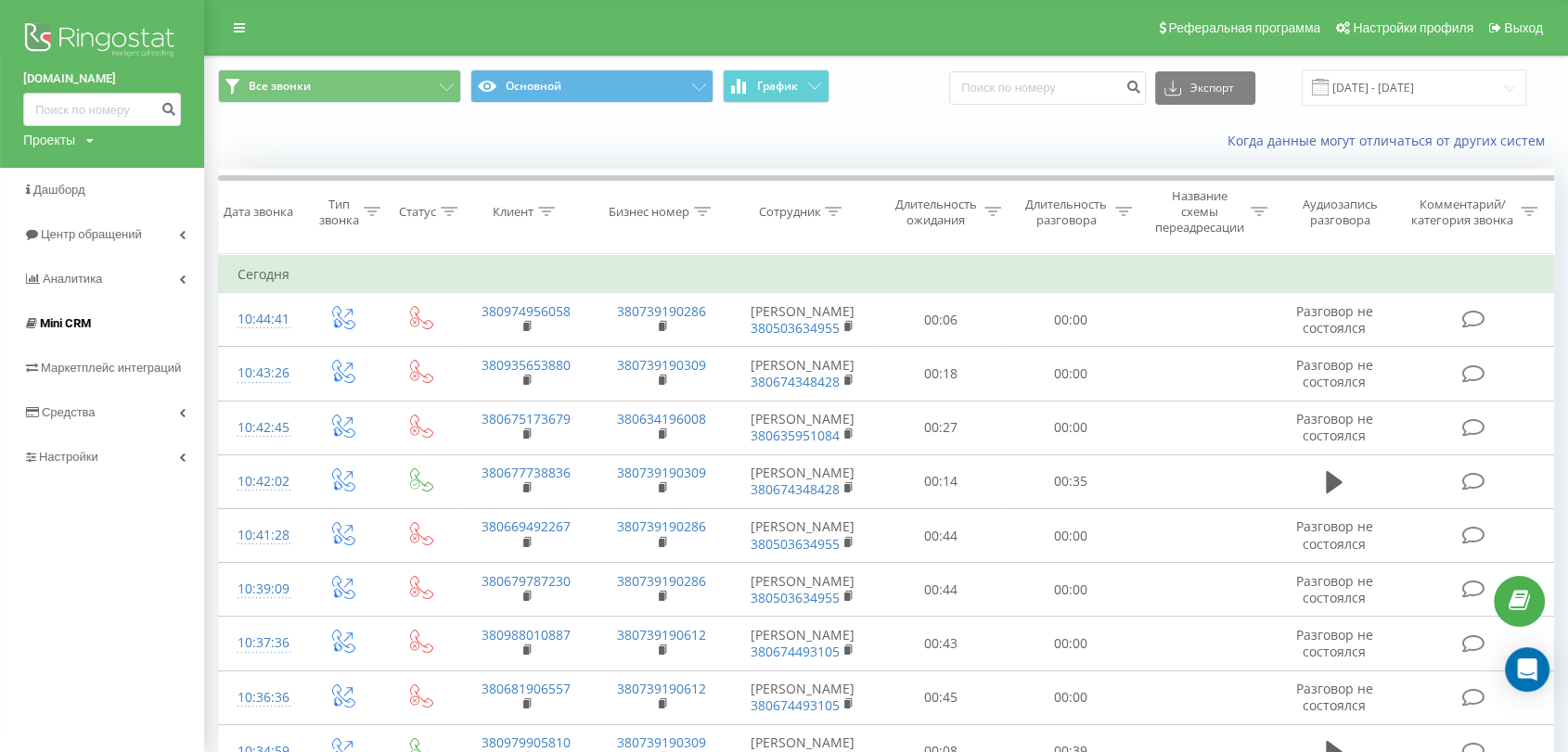
click at [96, 333] on link "Mini CRM" at bounding box center [102, 324] width 204 height 45
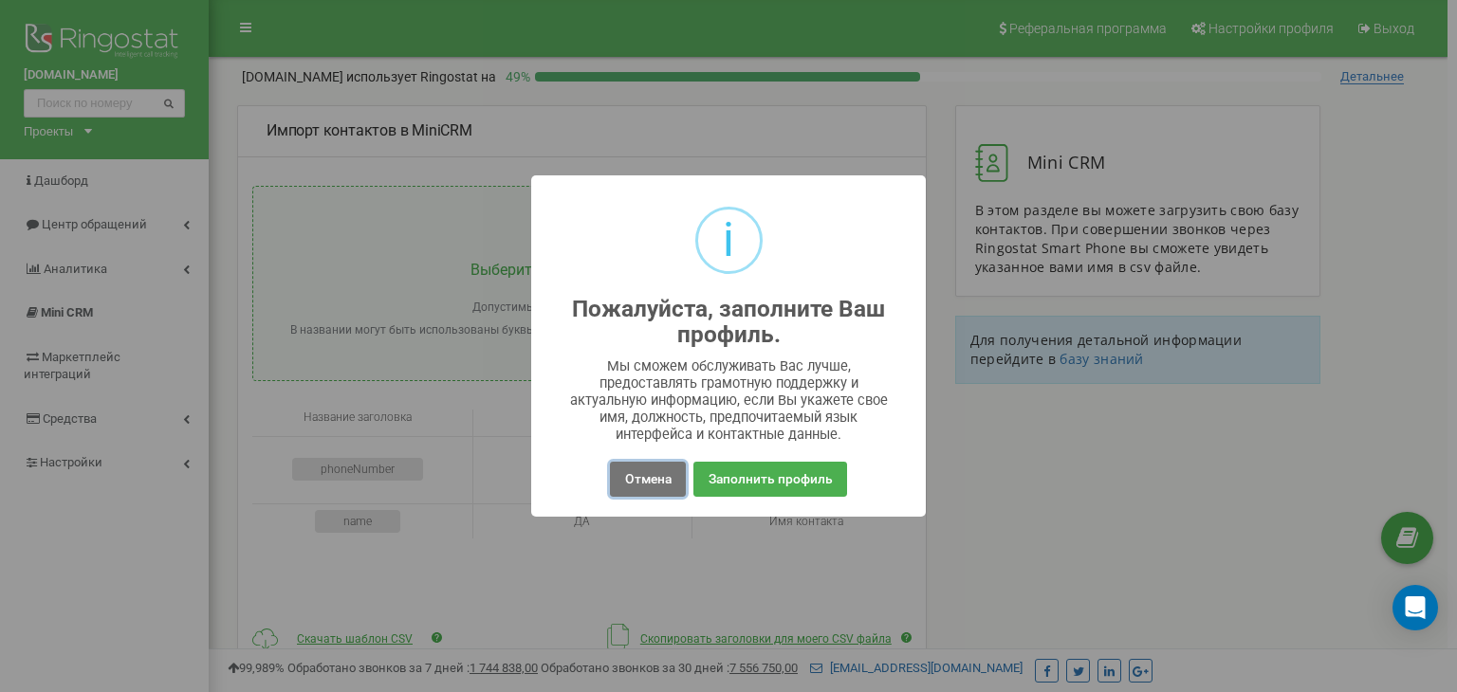
click at [651, 480] on button "Отмена" at bounding box center [647, 479] width 75 height 35
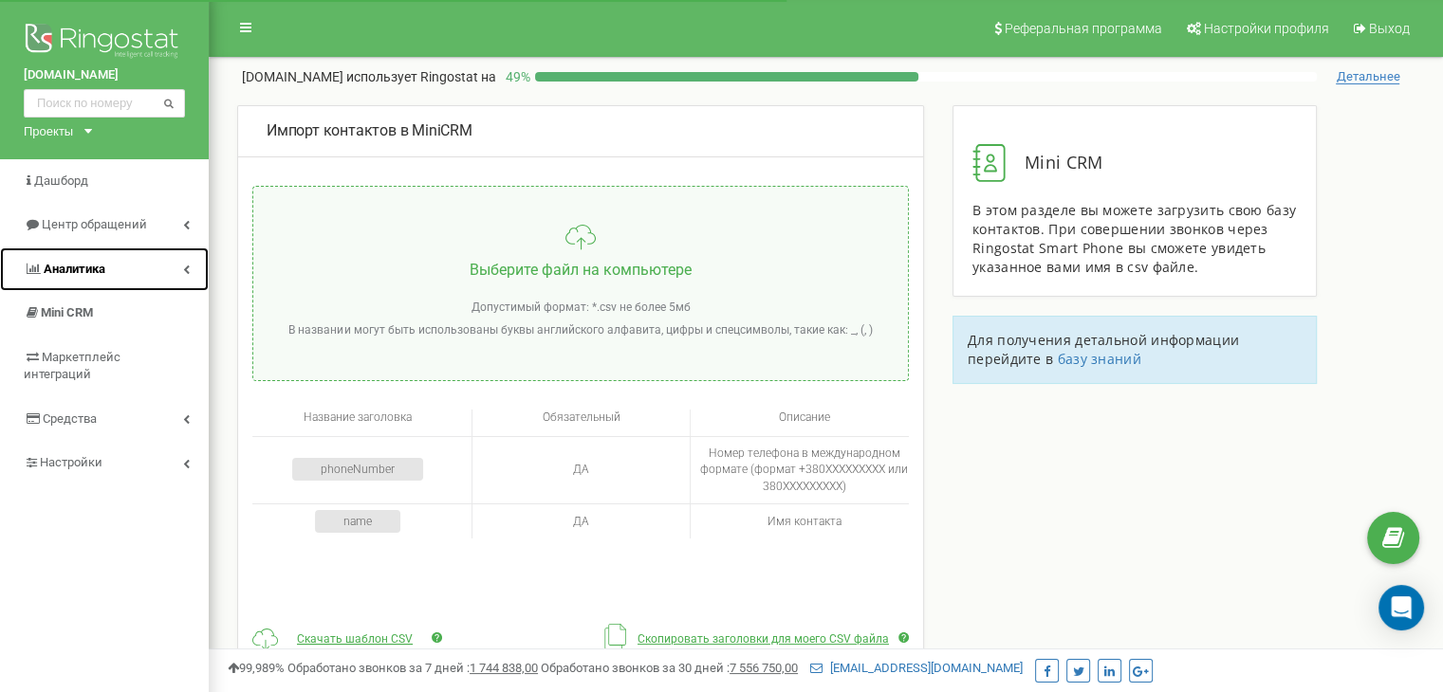
click at [94, 275] on span "Аналитика" at bounding box center [75, 269] width 62 height 14
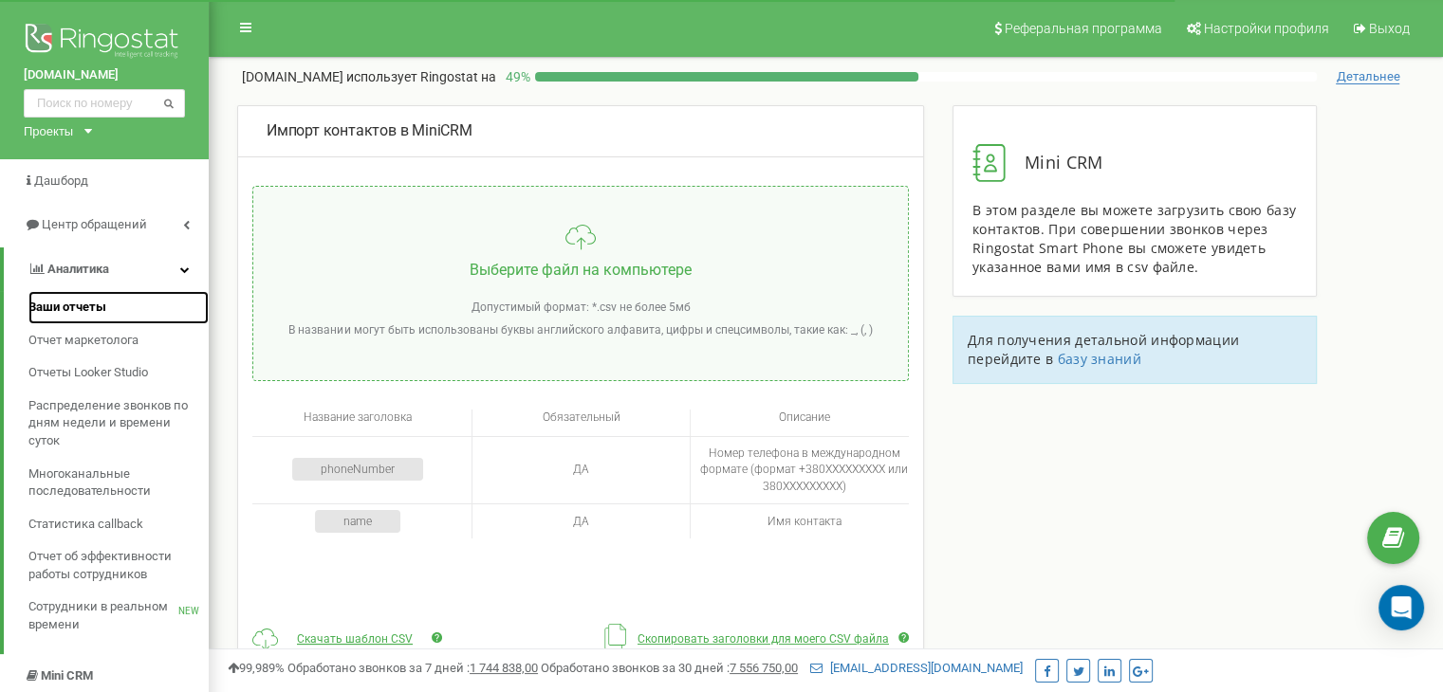
click at [133, 303] on link "Ваши отчеты" at bounding box center [118, 307] width 180 height 33
click at [94, 308] on span "Ваши отчеты" at bounding box center [67, 308] width 78 height 18
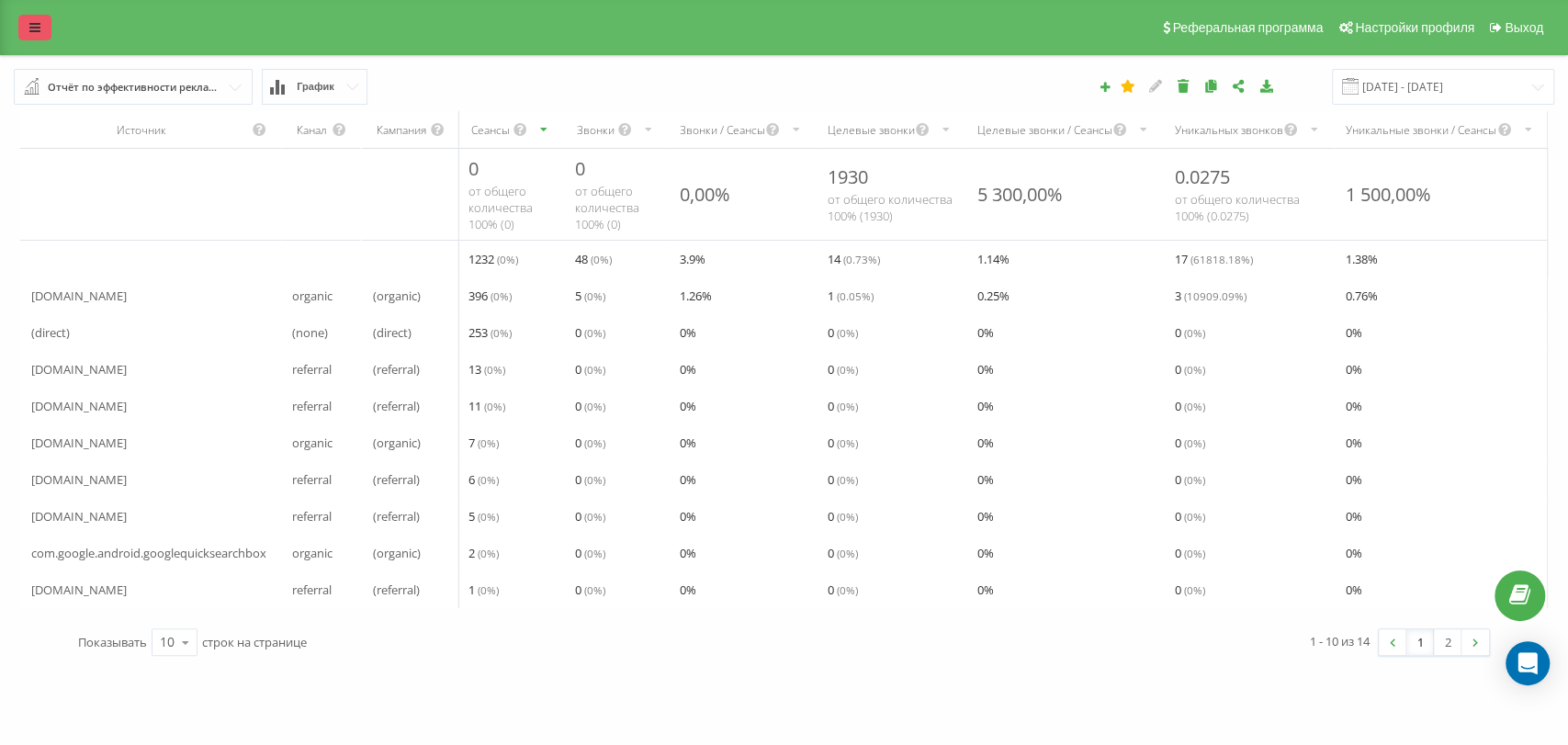
click at [43, 19] on link at bounding box center [35, 27] width 33 height 26
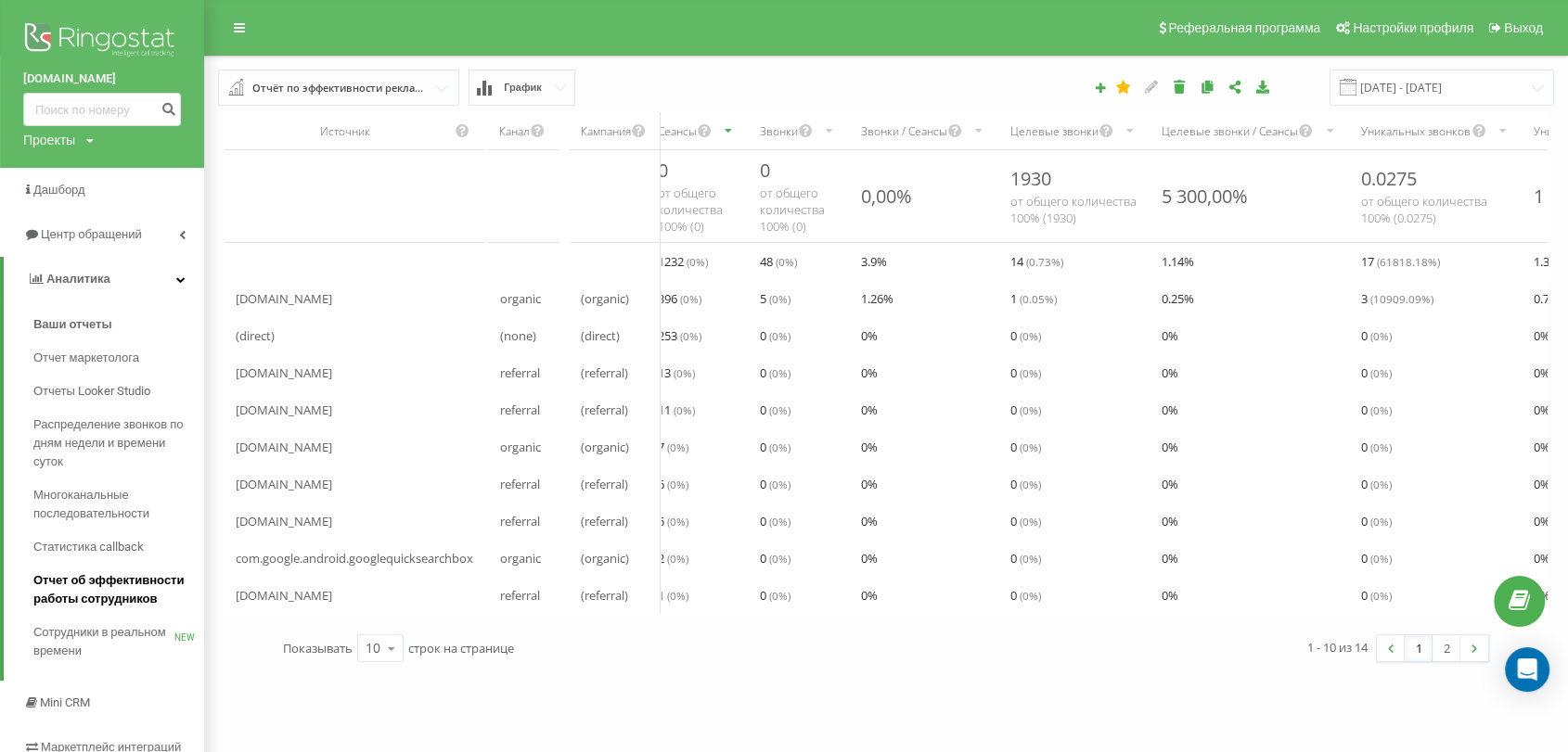
click at [156, 587] on span "Отчет об эффективности работы сотрудников" at bounding box center [113, 590] width 161 height 37
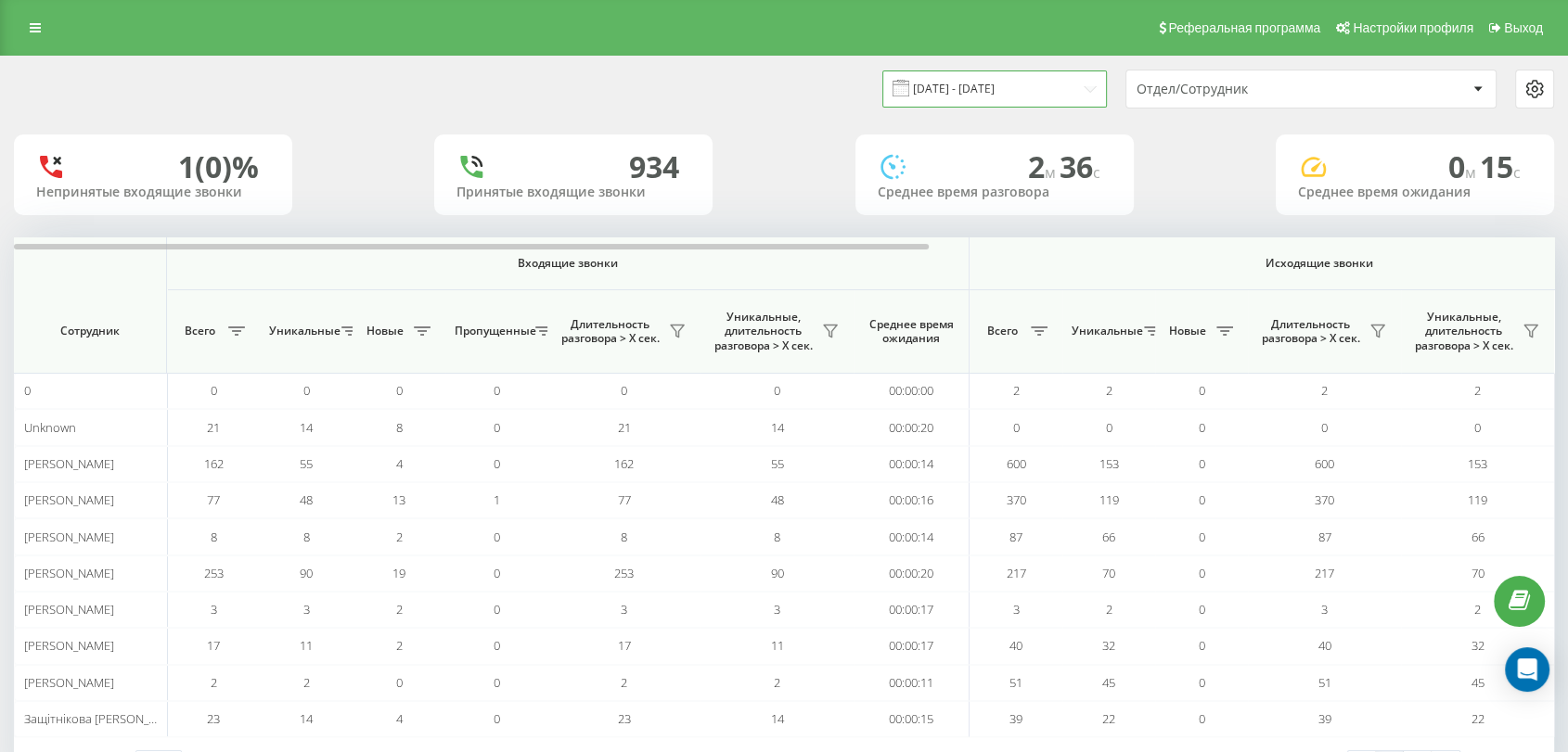
click at [1050, 82] on input "[DATE] - [DATE]" at bounding box center [995, 88] width 225 height 36
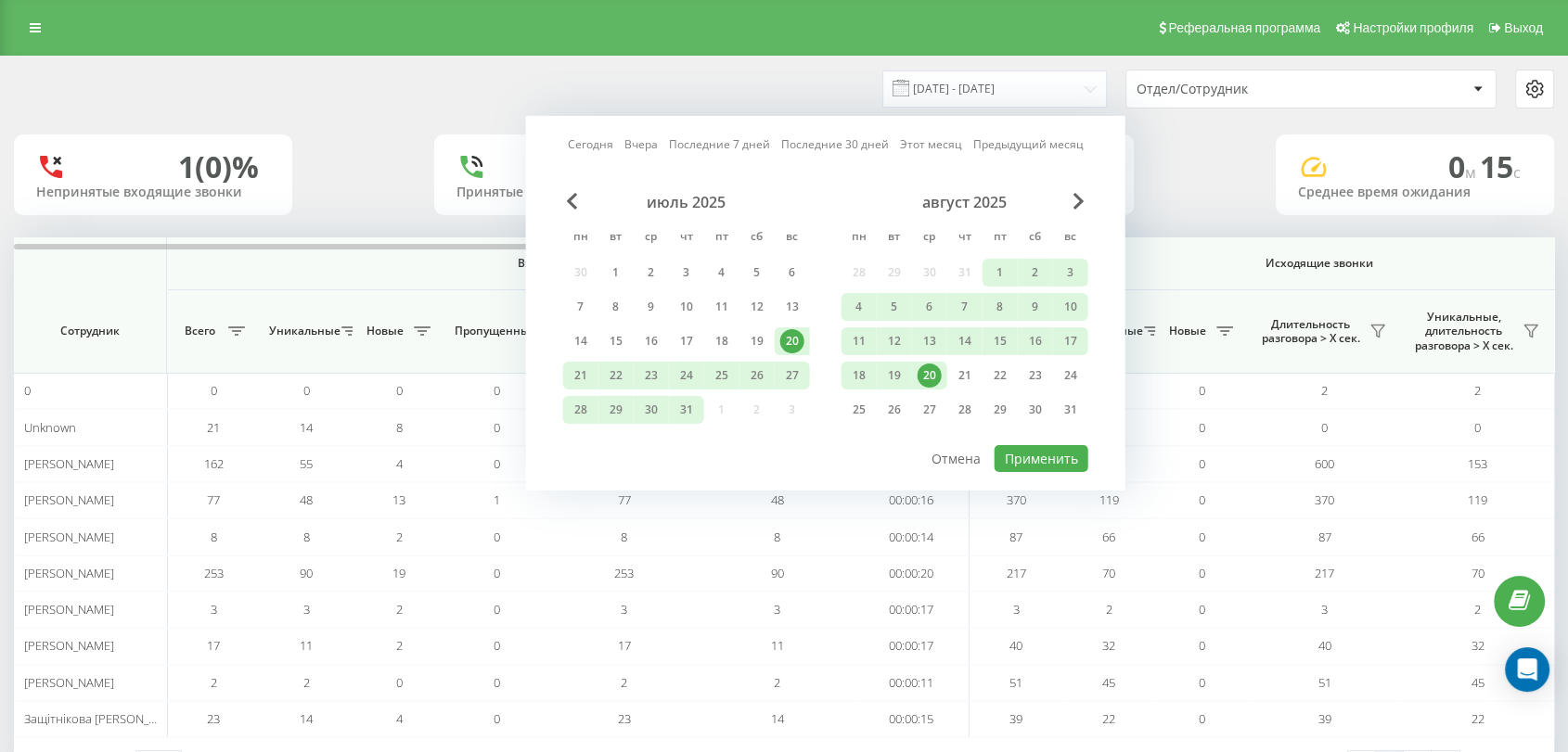
click at [1069, 199] on div "август 2025" at bounding box center [964, 201] width 246 height 19
click at [1079, 199] on span "Next Month" at bounding box center [1078, 200] width 11 height 17
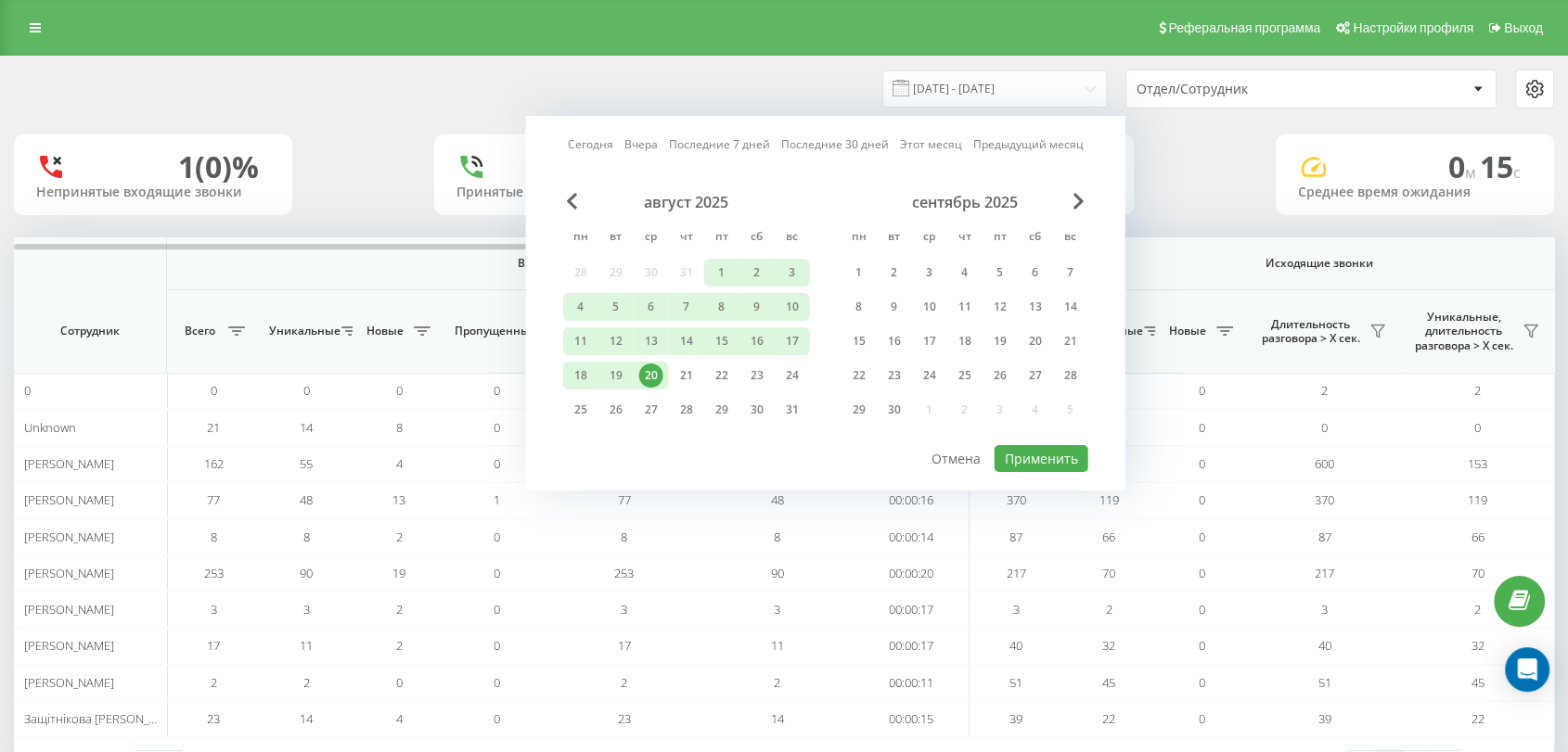
click at [653, 368] on div "20" at bounding box center [650, 376] width 24 height 24
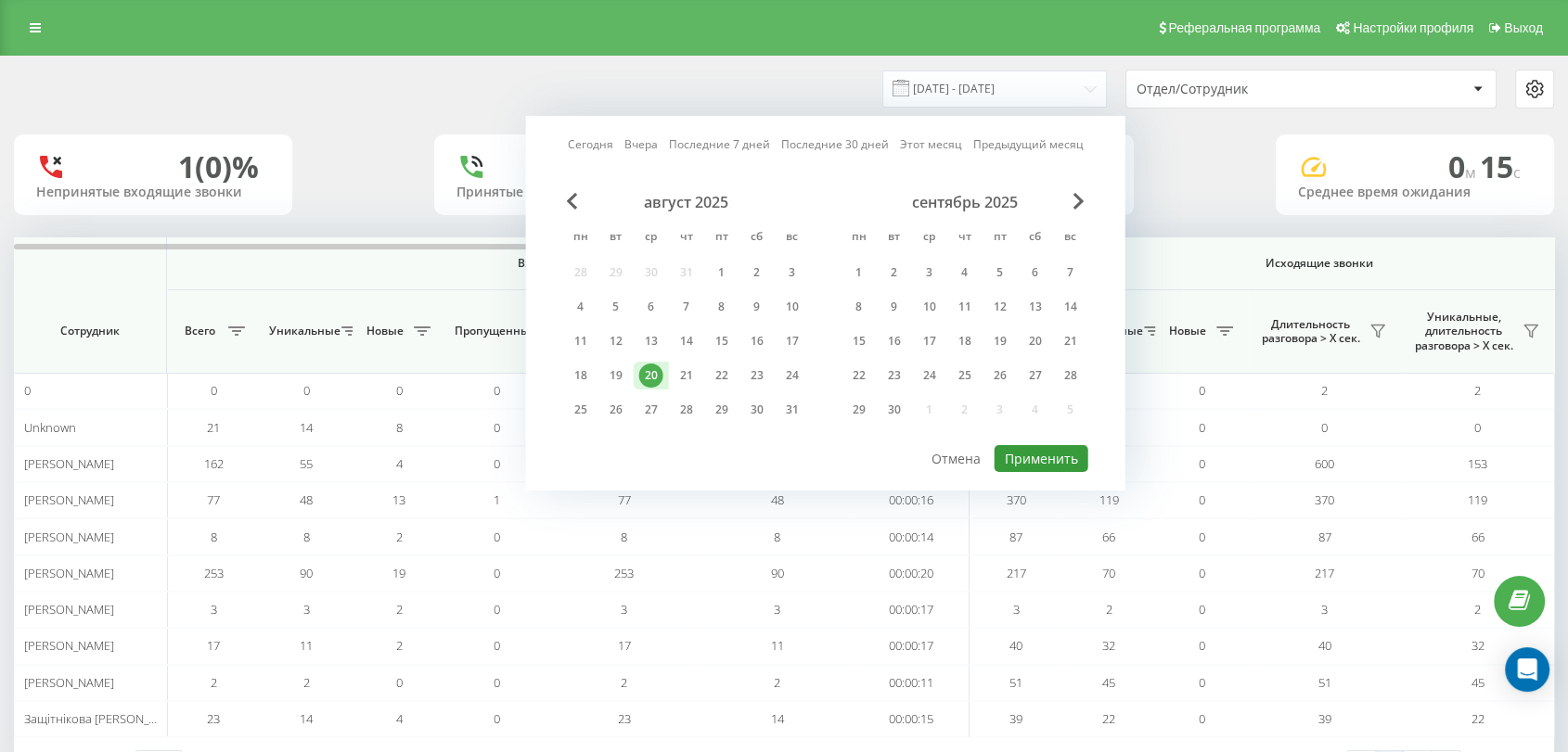
click at [1052, 450] on button "Применить" at bounding box center [1042, 459] width 94 height 27
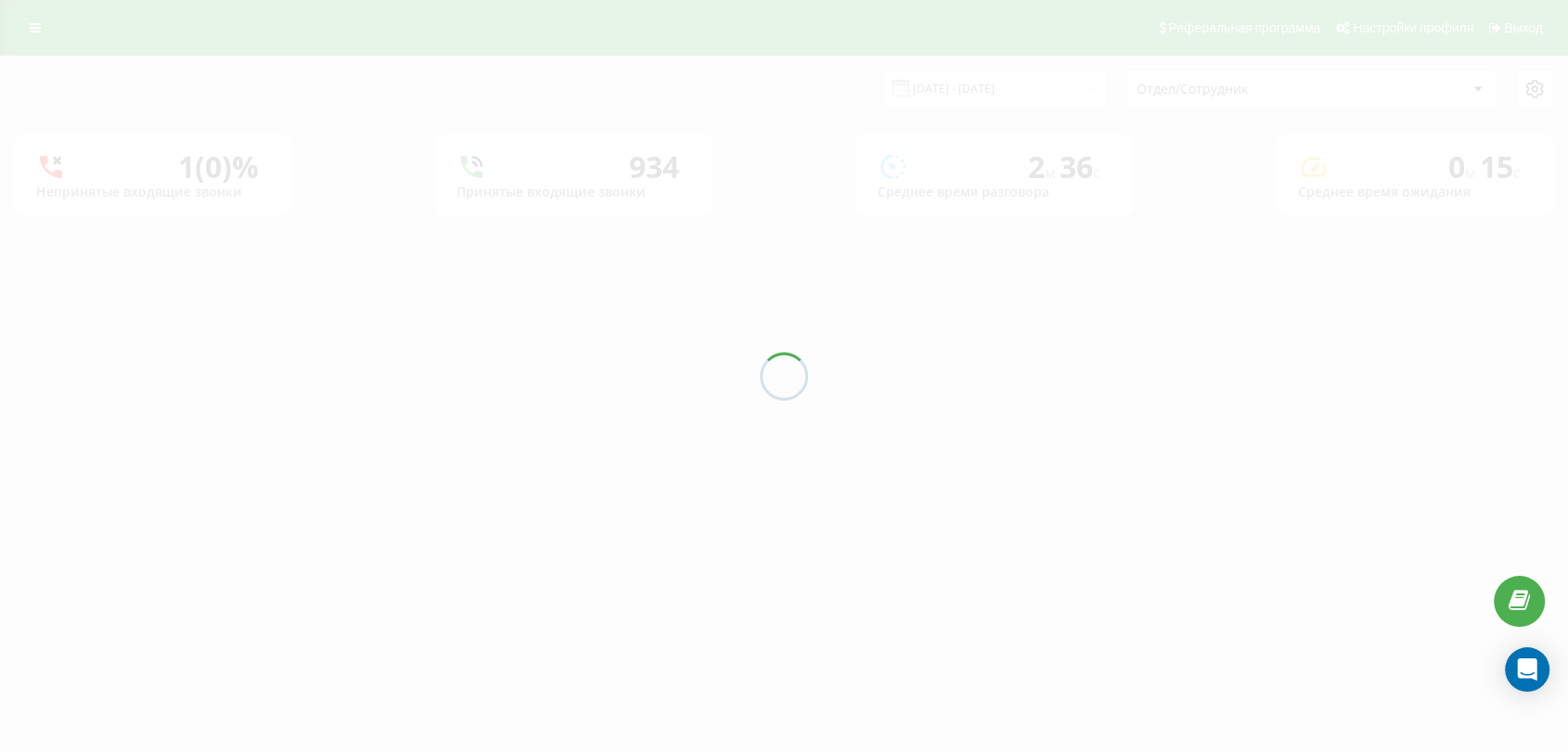
type input "20.08.2025 - 20.08.2025"
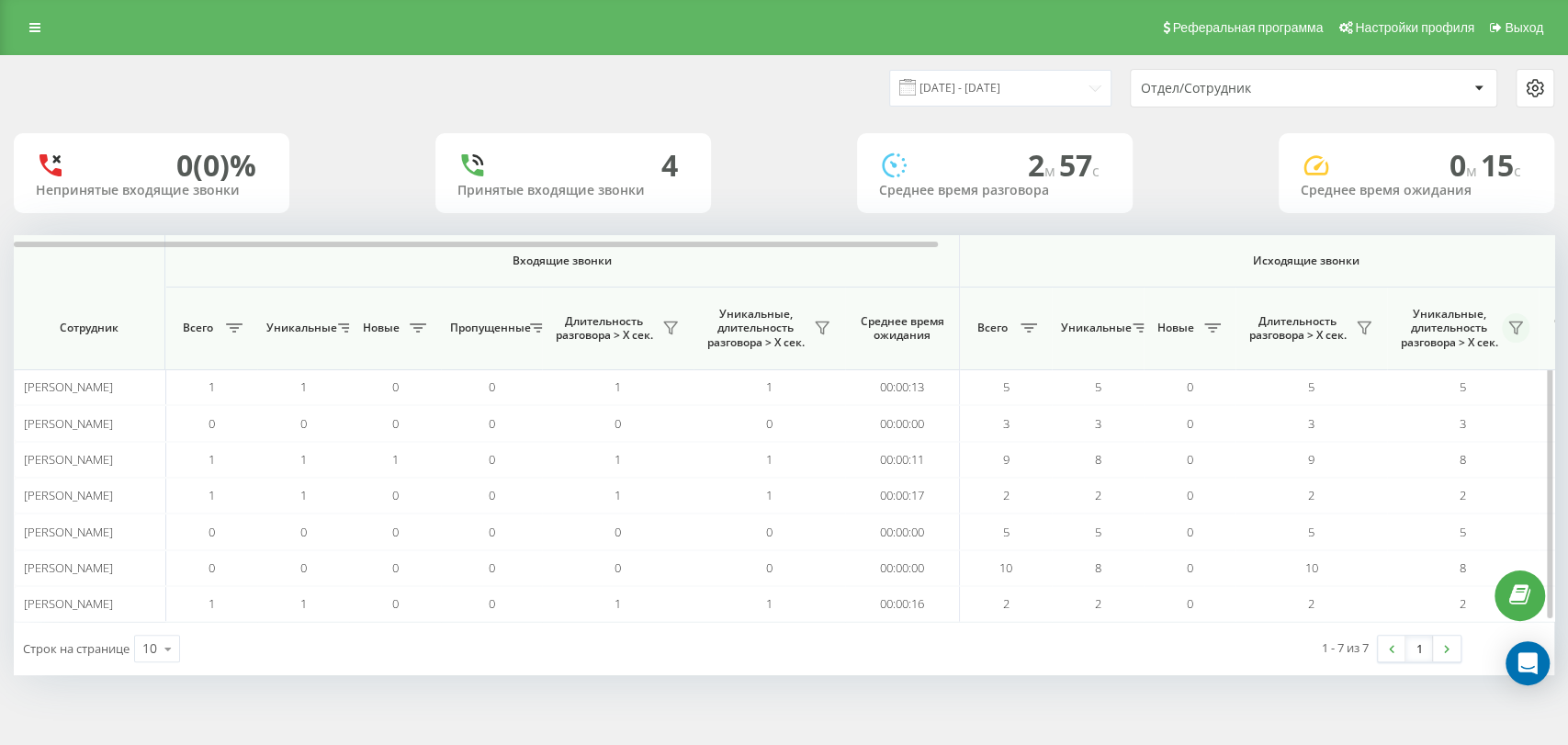
click at [1521, 331] on icon at bounding box center [1515, 327] width 15 height 15
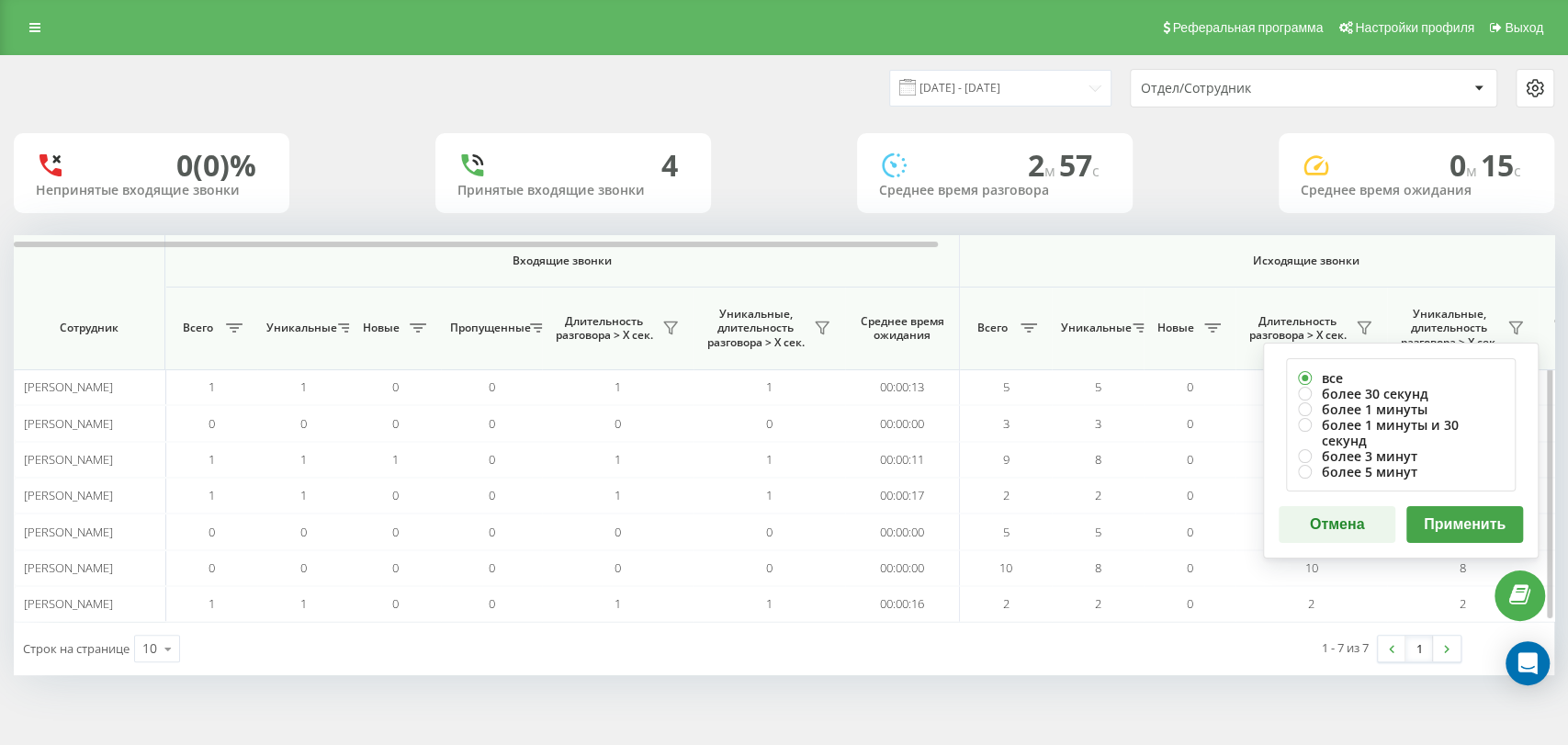
click at [1450, 507] on button "Применить" at bounding box center [1464, 525] width 116 height 37
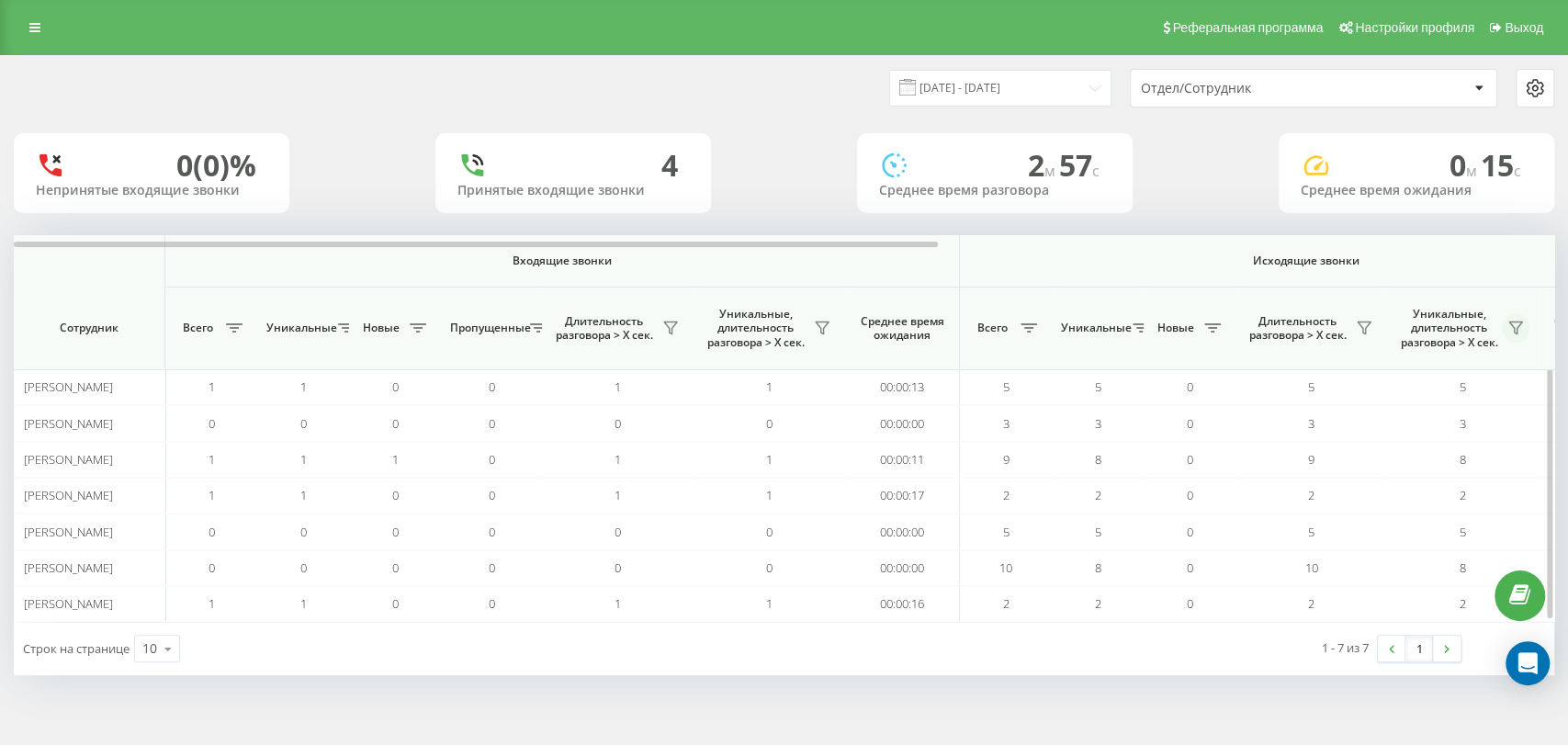
click at [1514, 316] on button at bounding box center [1516, 327] width 27 height 29
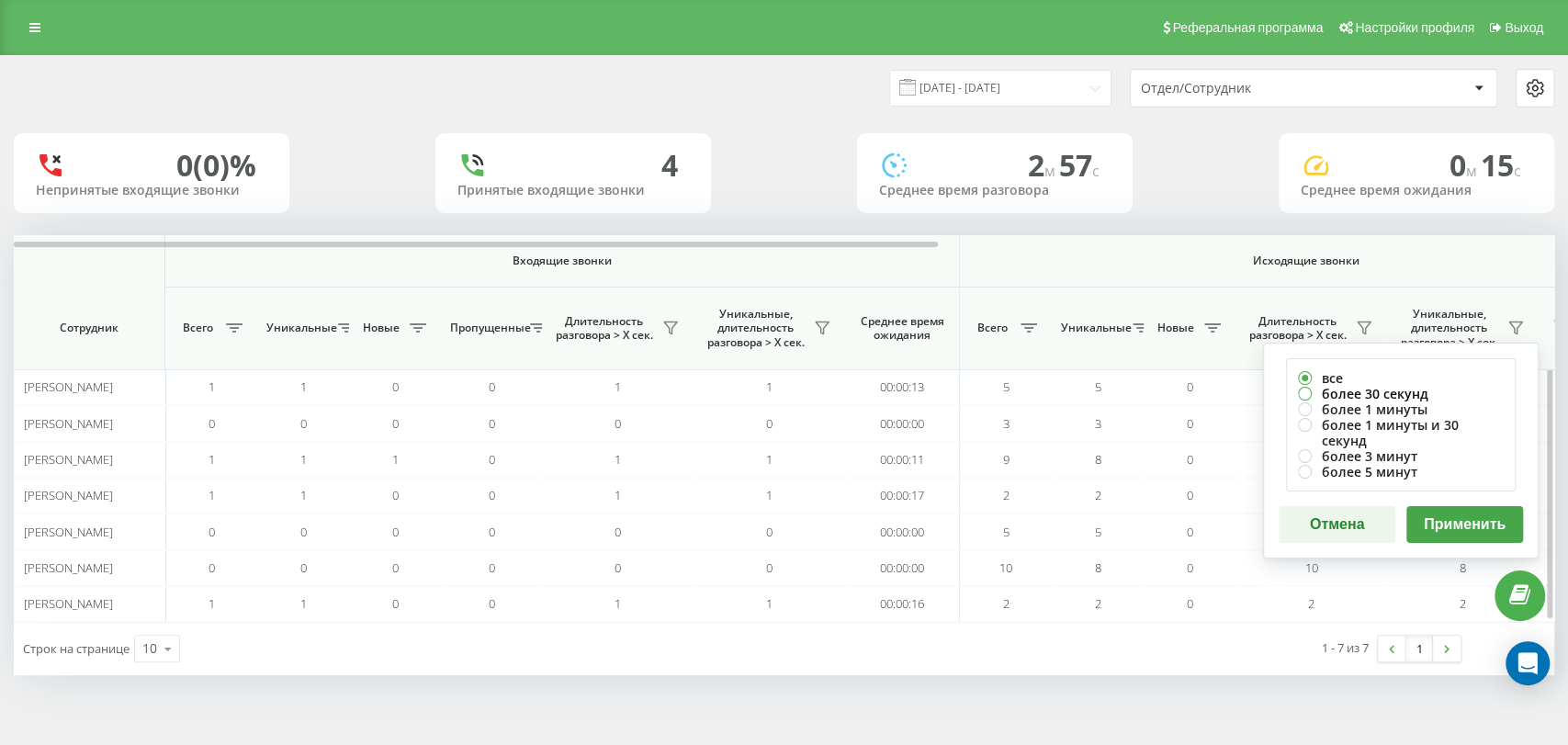
click at [1337, 386] on label "более 30 секунд" at bounding box center [1400, 393] width 205 height 16
radio input "true"
click at [1489, 507] on button "Применить" at bounding box center [1464, 525] width 116 height 37
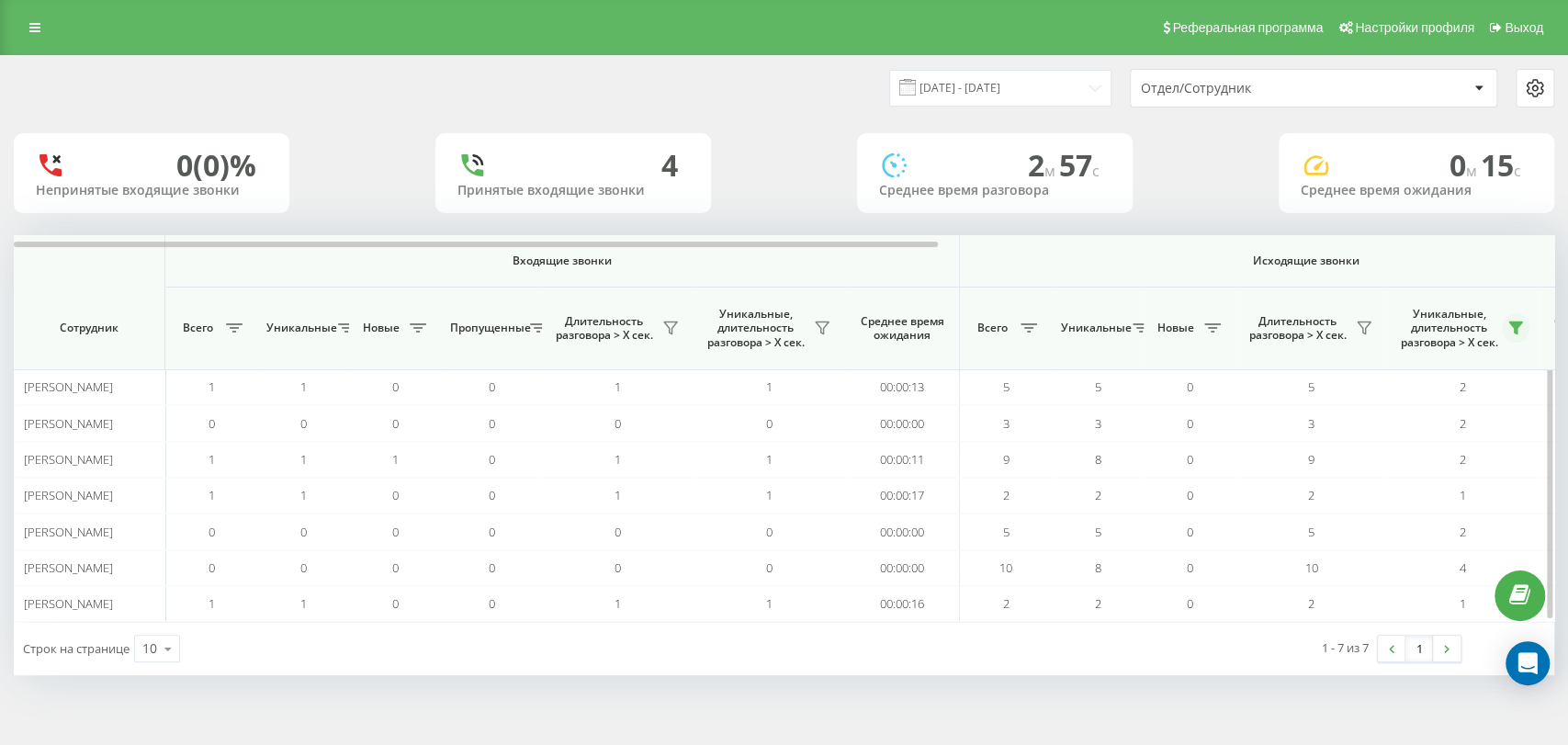
click at [1511, 317] on button at bounding box center [1516, 327] width 27 height 29
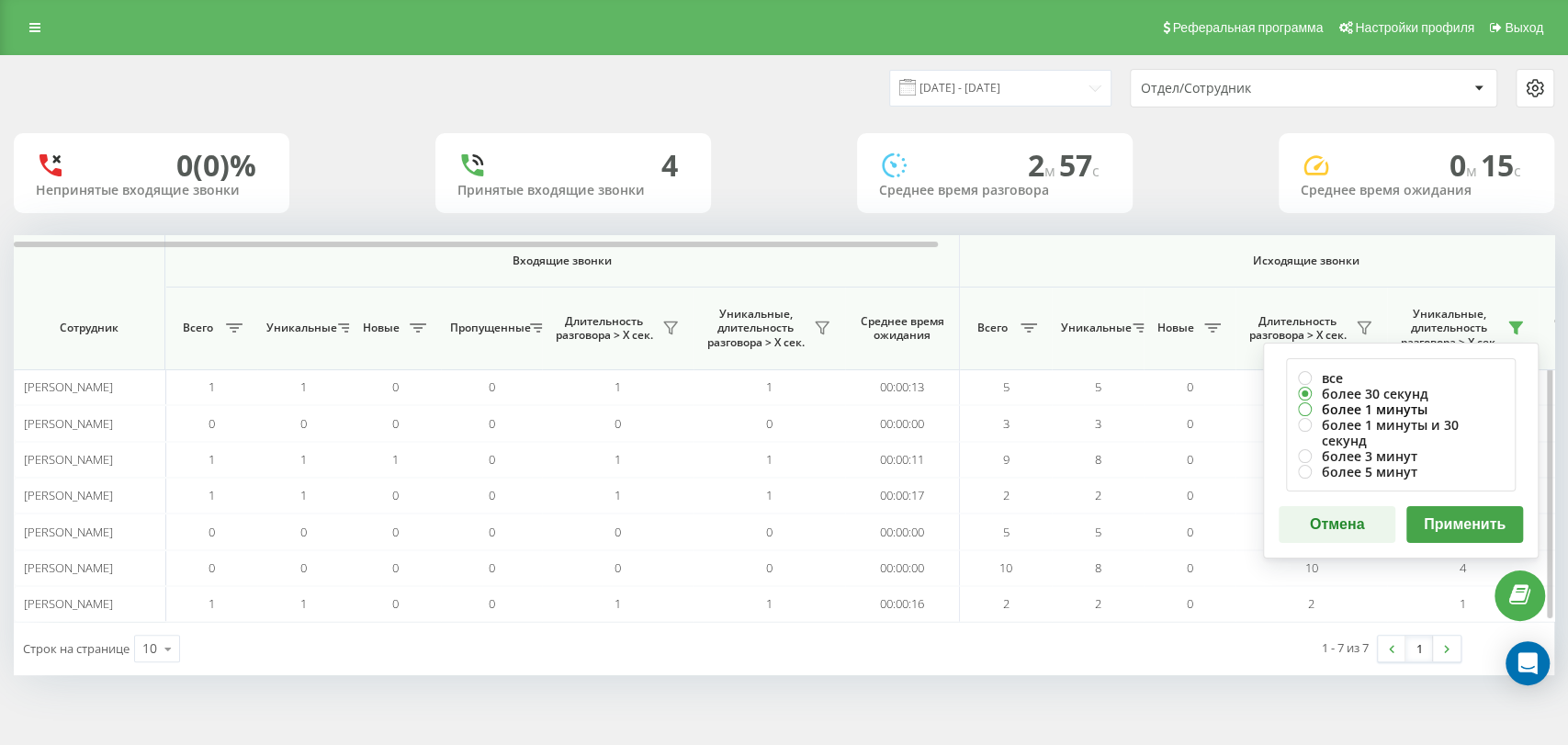
click at [1307, 406] on label "более 1 минуты" at bounding box center [1400, 409] width 205 height 16
radio input "true"
click at [1474, 507] on button "Применить" at bounding box center [1464, 525] width 116 height 37
